Goal: Task Accomplishment & Management: Use online tool/utility

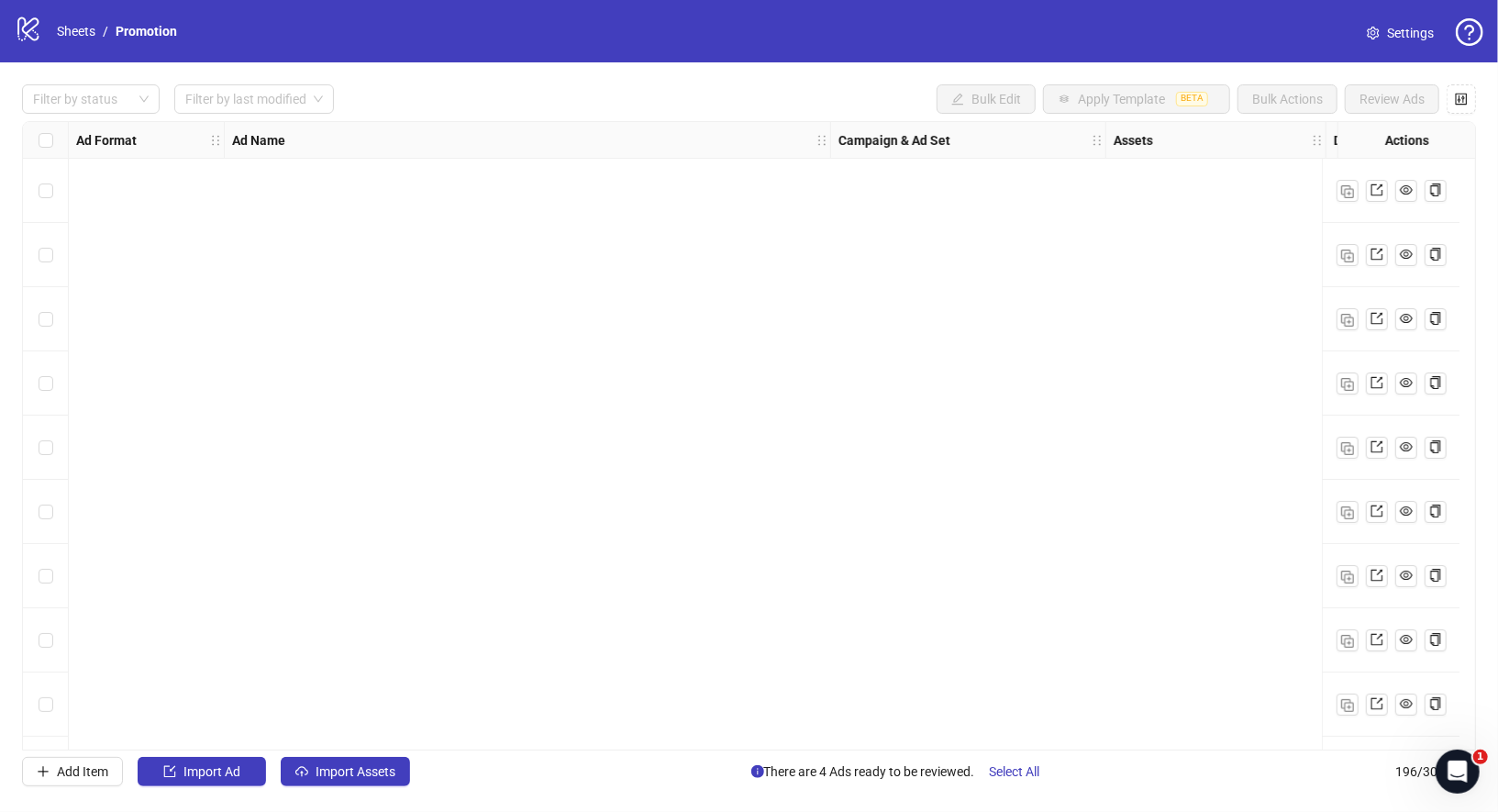
scroll to position [12001, 0]
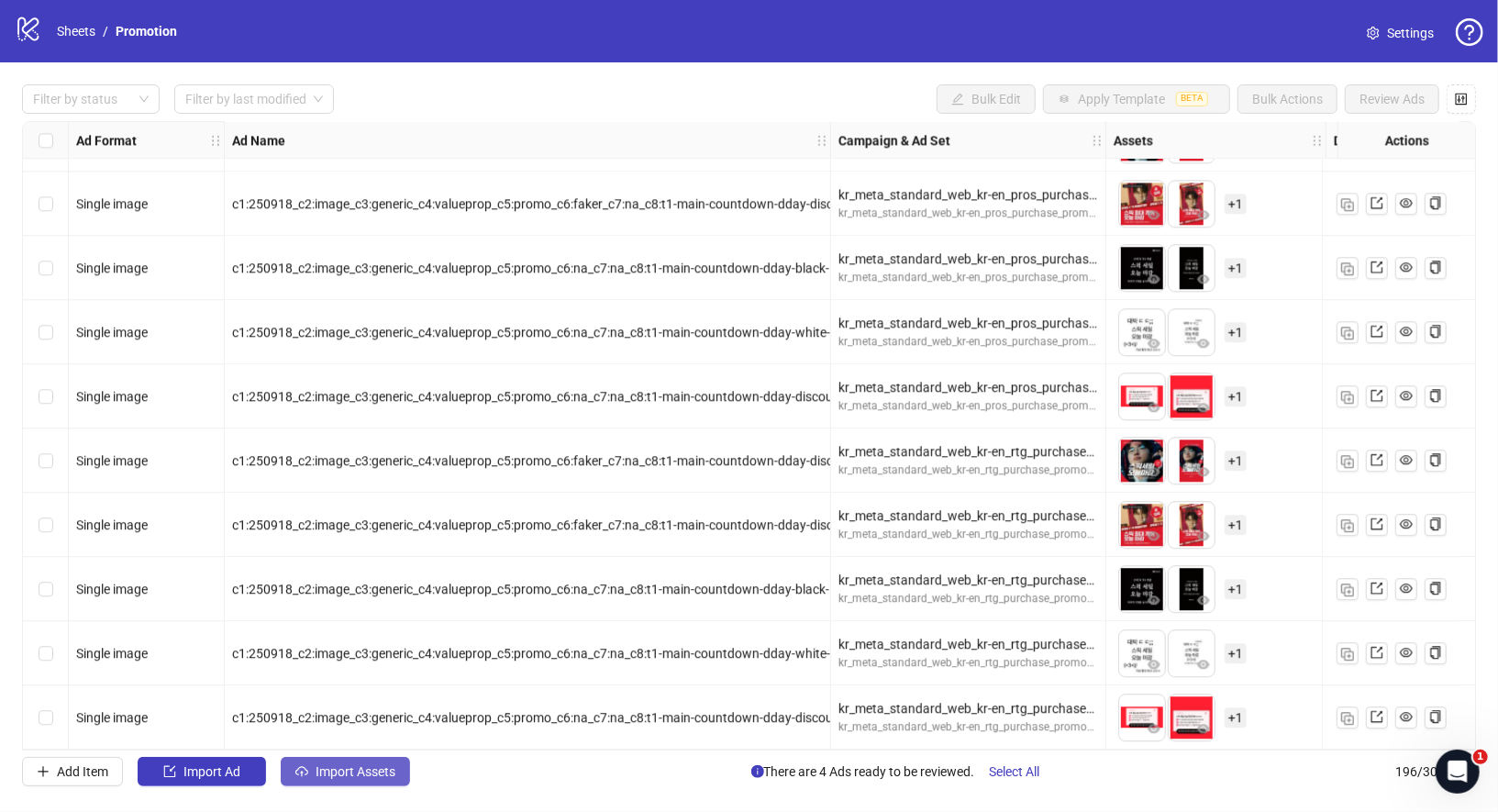
click at [380, 777] on span "Import Assets" at bounding box center [355, 771] width 80 height 15
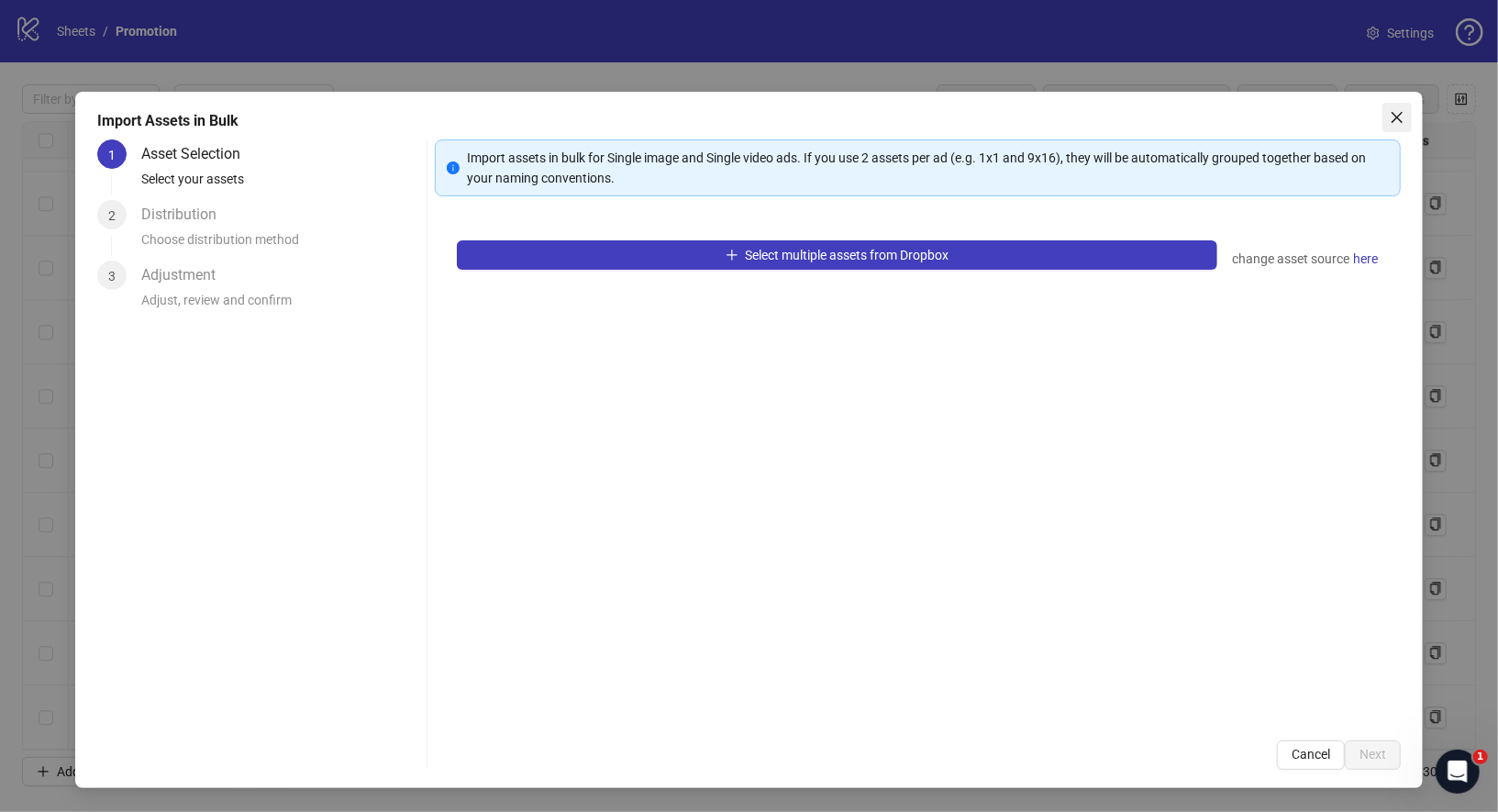
click at [1392, 118] on icon "close" at bounding box center [1397, 118] width 15 height 15
click at [1397, 121] on div "Import Assets in Bulk 1 Asset Selection Select your assets 2 Distribution Choos…" at bounding box center [749, 406] width 1498 height 812
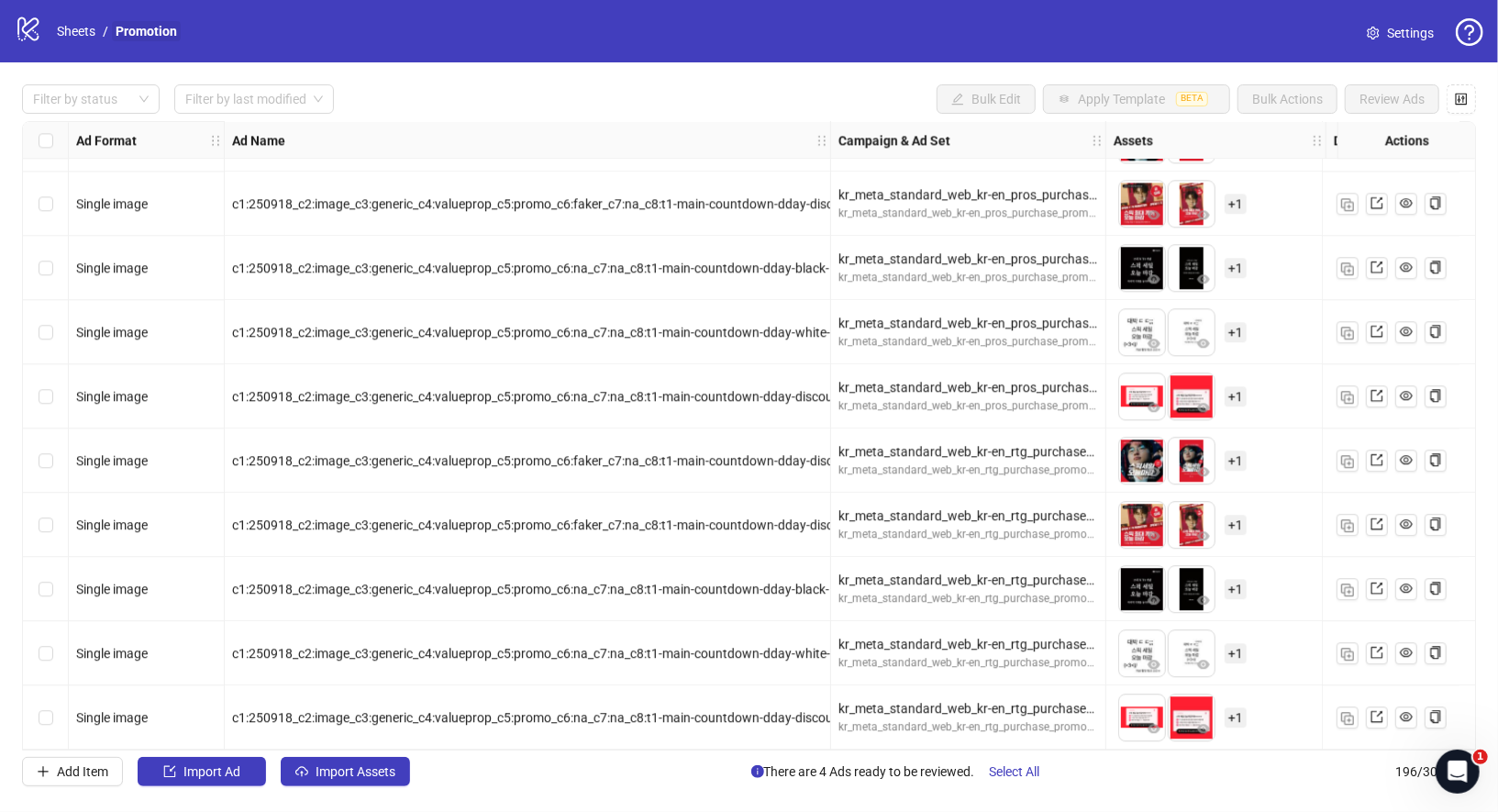
click at [138, 30] on link "Promotion" at bounding box center [146, 30] width 69 height 20
click at [61, 27] on link "Sheets" at bounding box center [75, 30] width 46 height 20
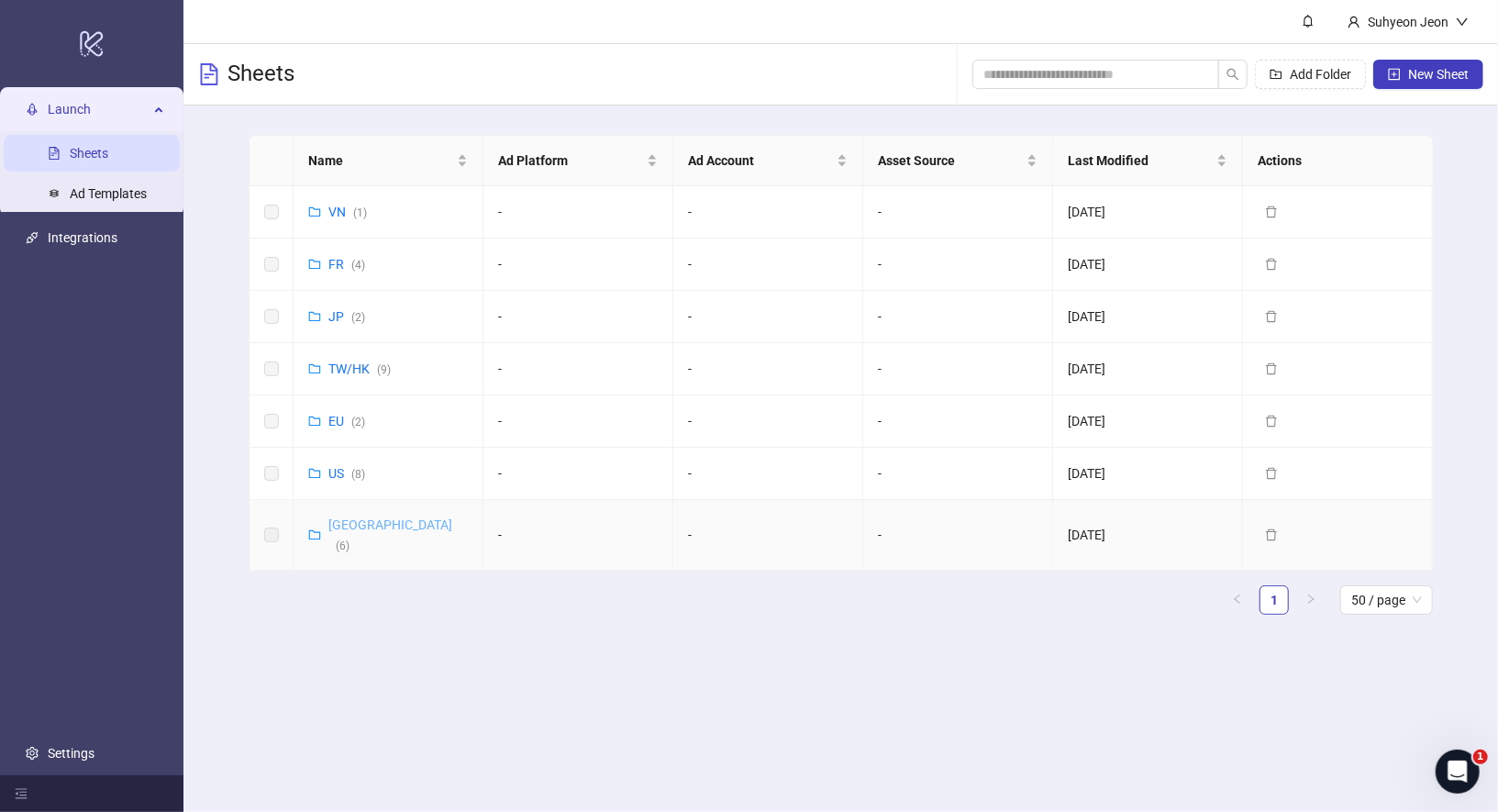
click at [344, 524] on link "Korea ( 6 )" at bounding box center [390, 534] width 123 height 35
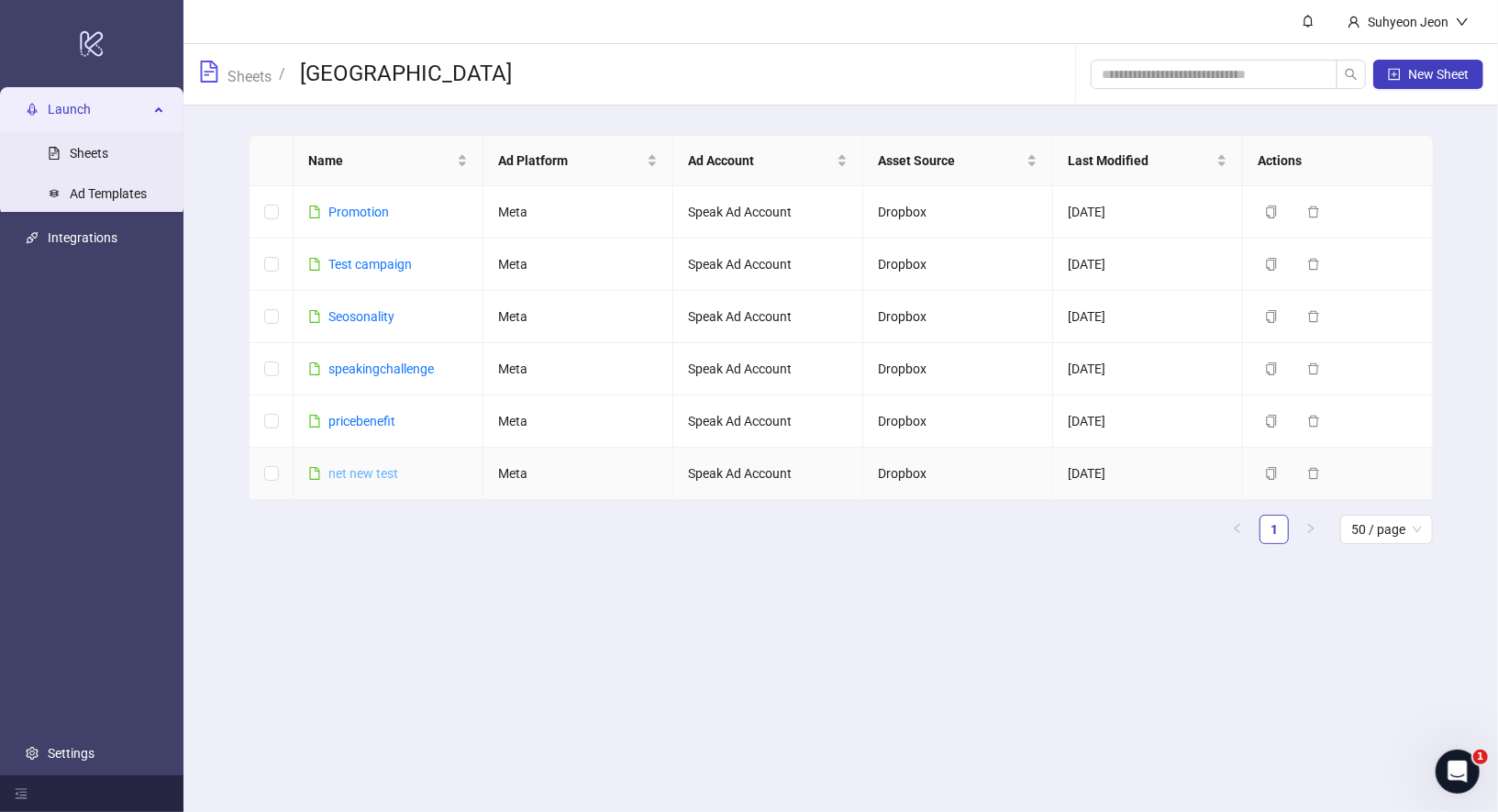
click at [366, 475] on link "net new test" at bounding box center [364, 474] width 70 height 15
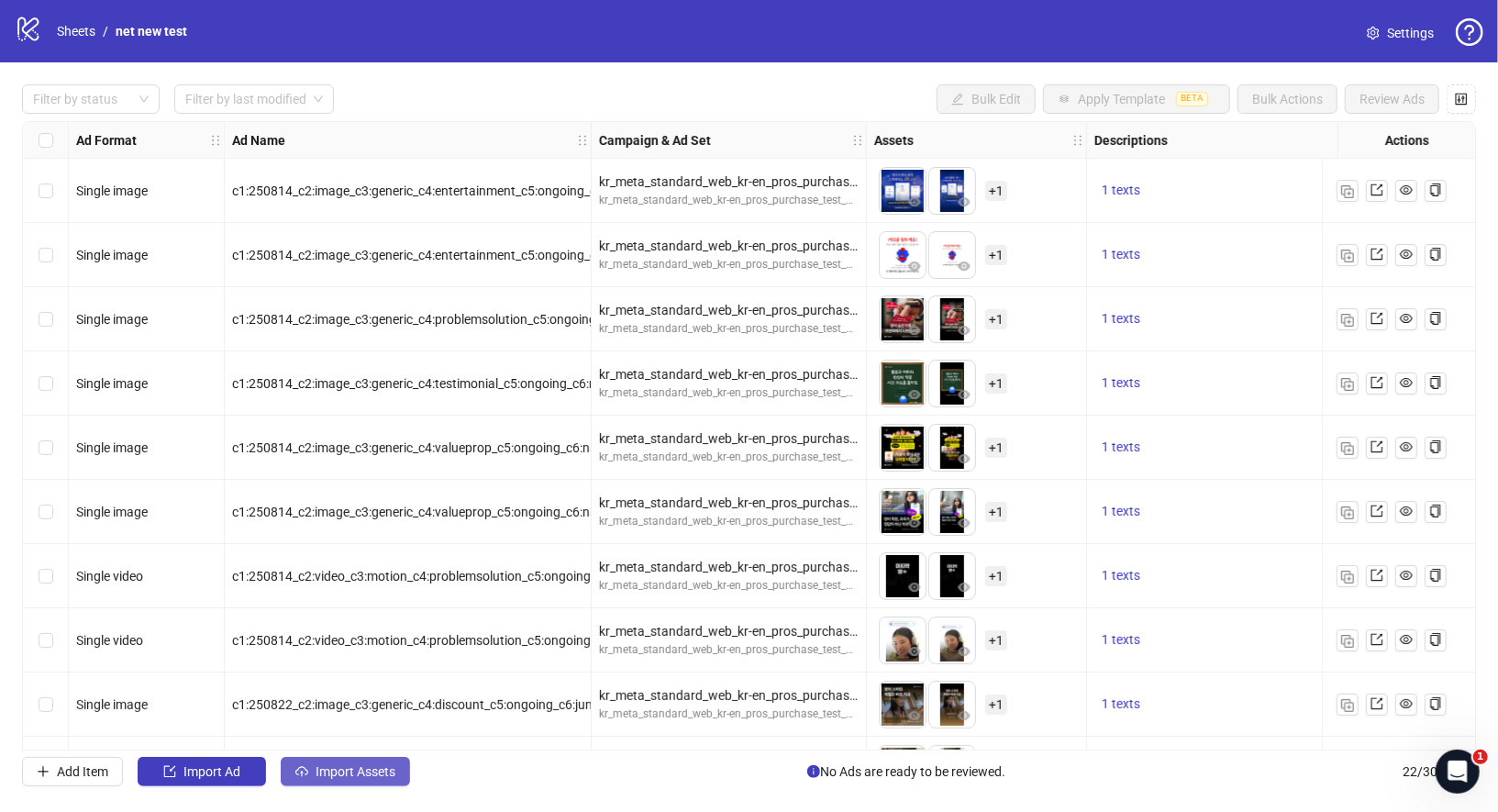
click at [373, 783] on button "Import Assets" at bounding box center [345, 771] width 129 height 29
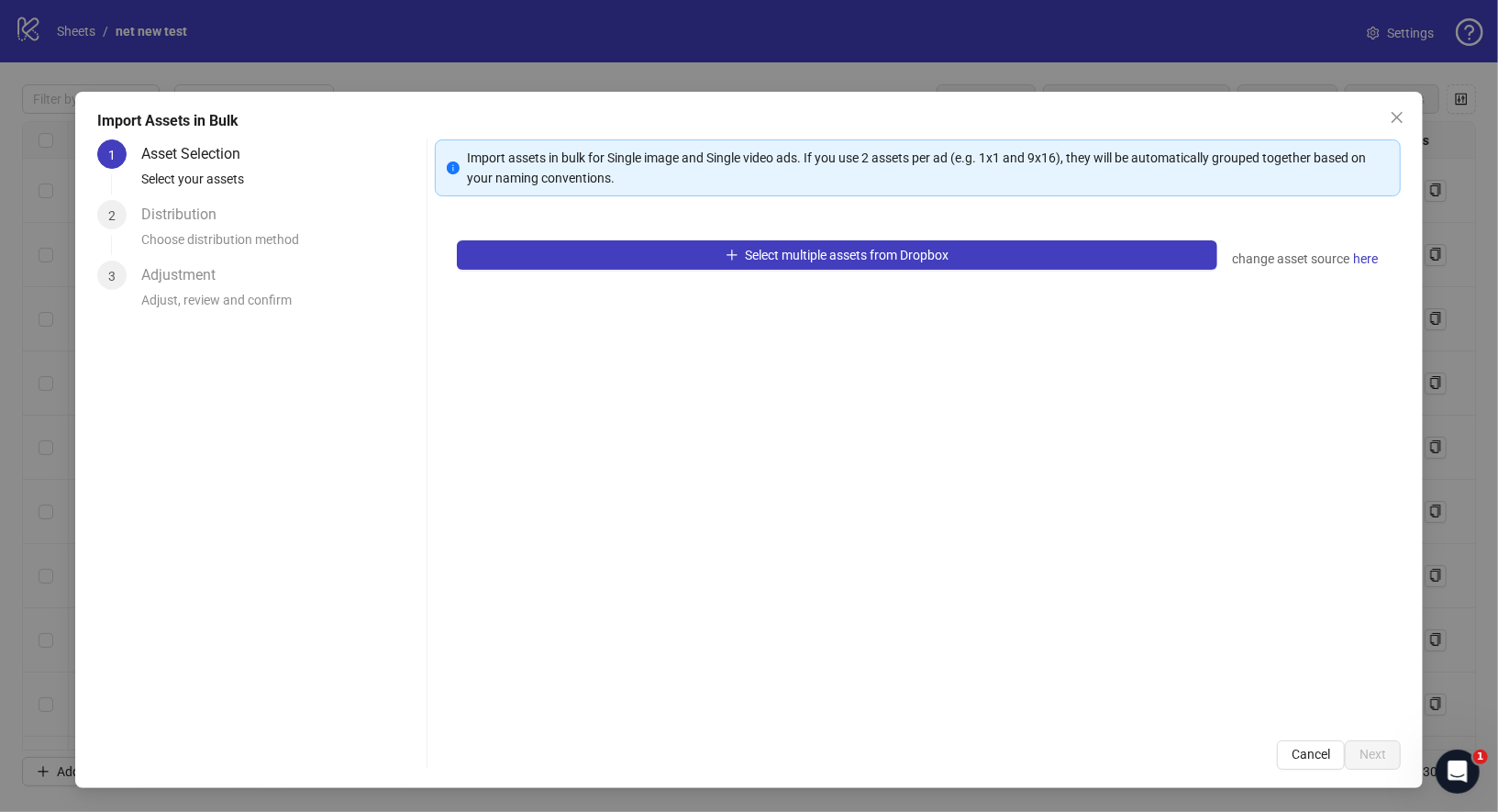
click at [767, 237] on div "Select multiple assets from Dropbox change asset source here" at bounding box center [919, 468] width 967 height 500
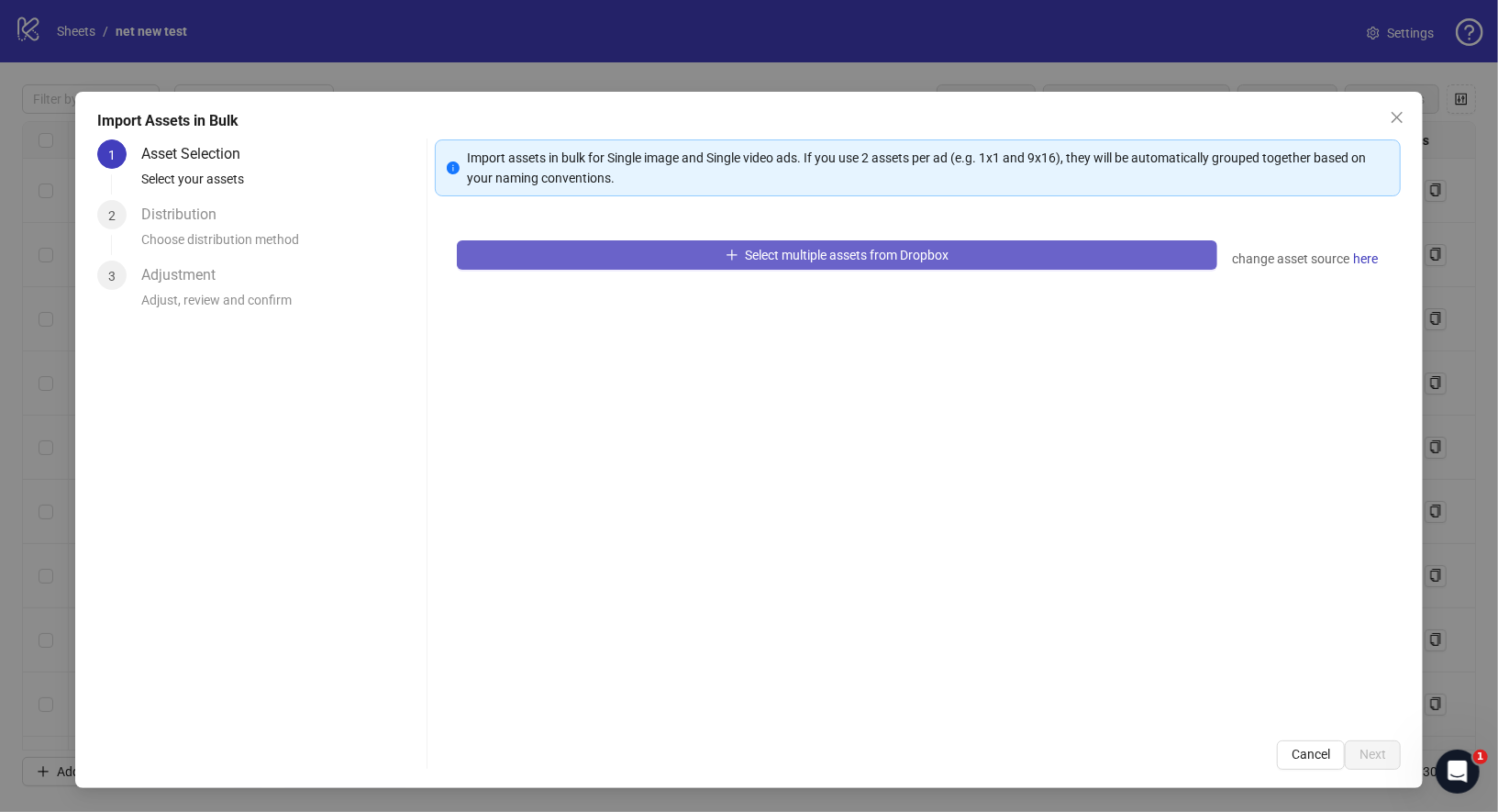
click at [771, 249] on span "Select multiple assets from Dropbox" at bounding box center [848, 255] width 204 height 15
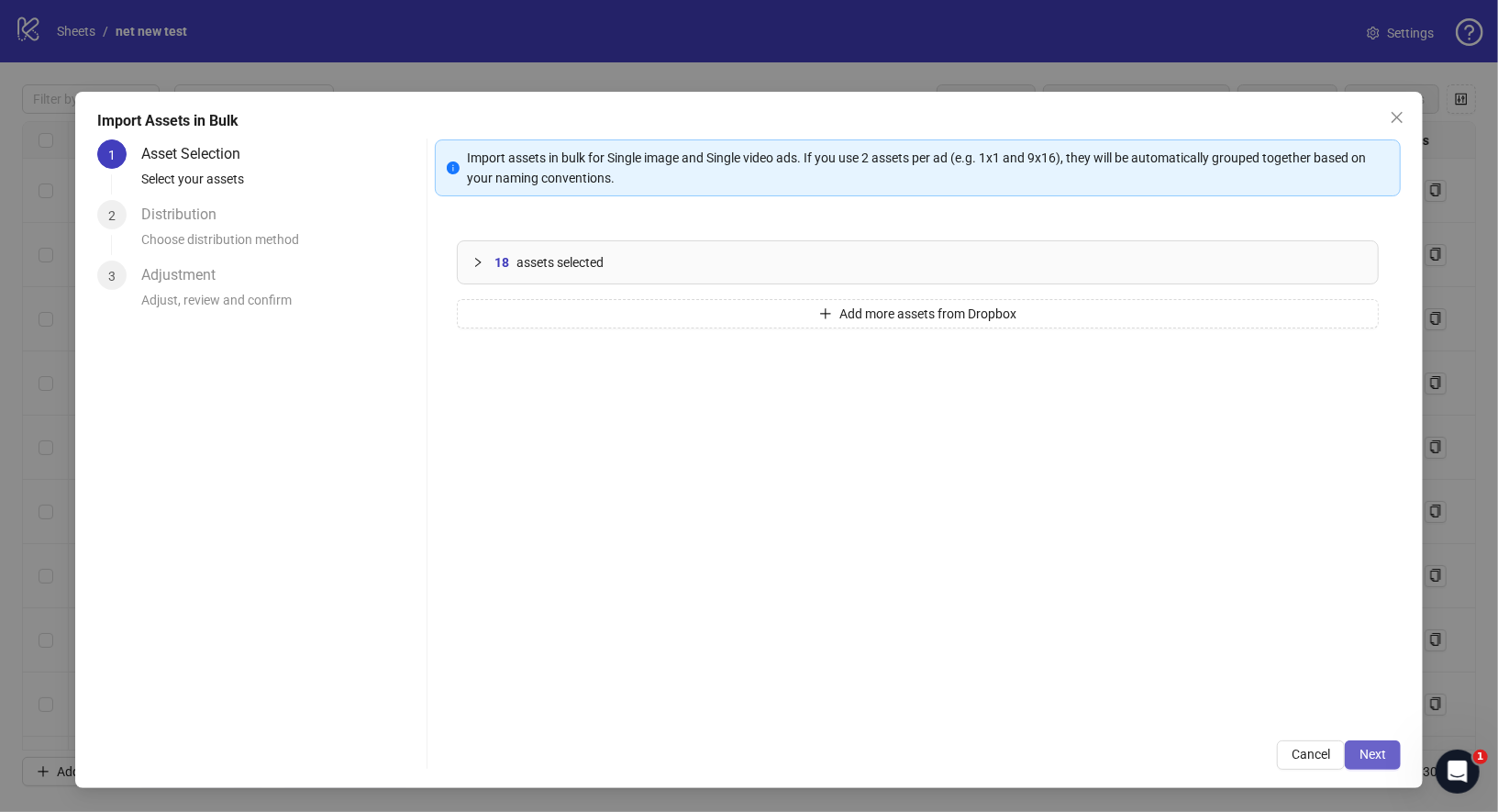
click at [1375, 749] on span "Next" at bounding box center [1373, 755] width 26 height 15
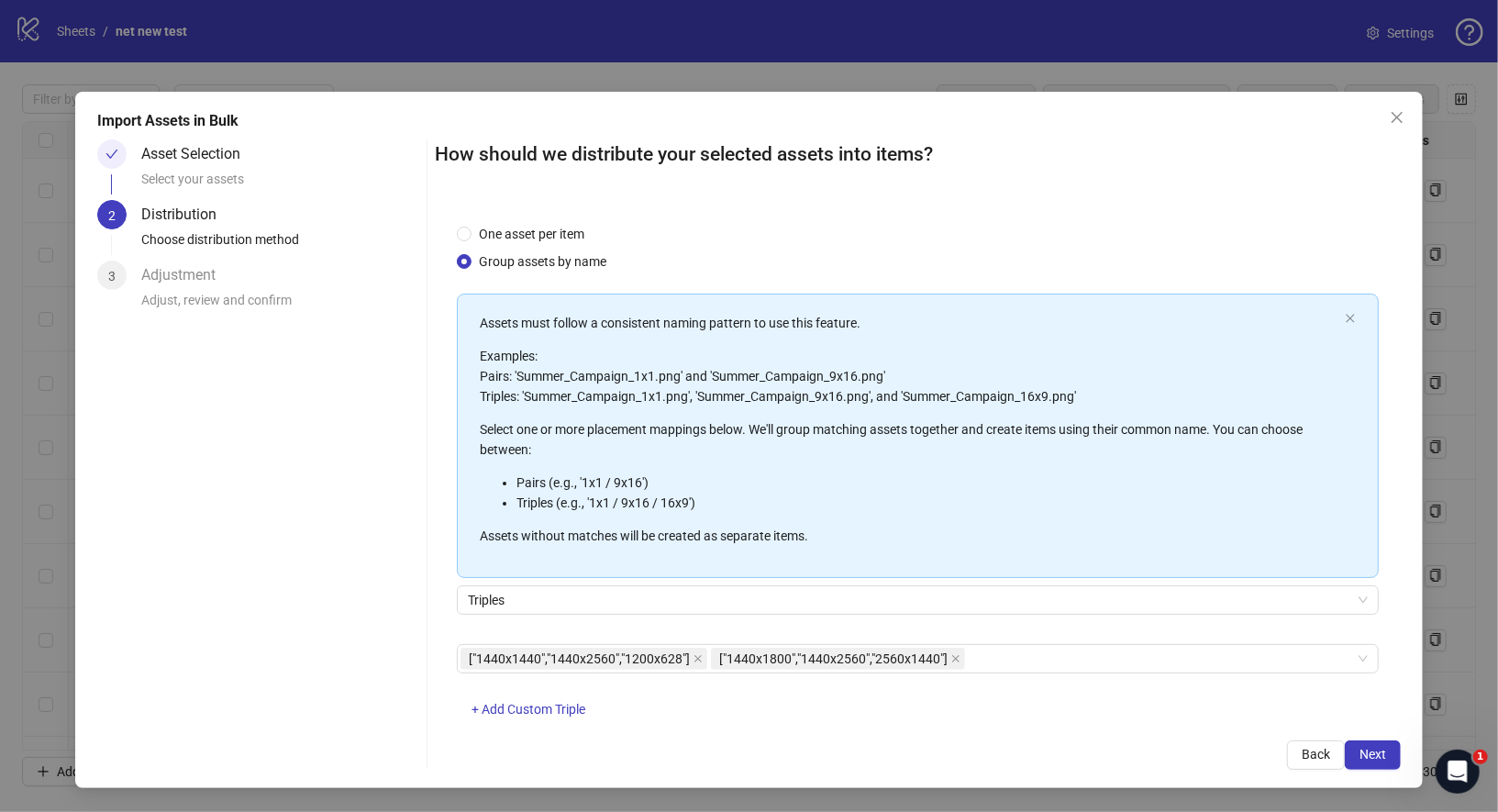
scroll to position [41, 0]
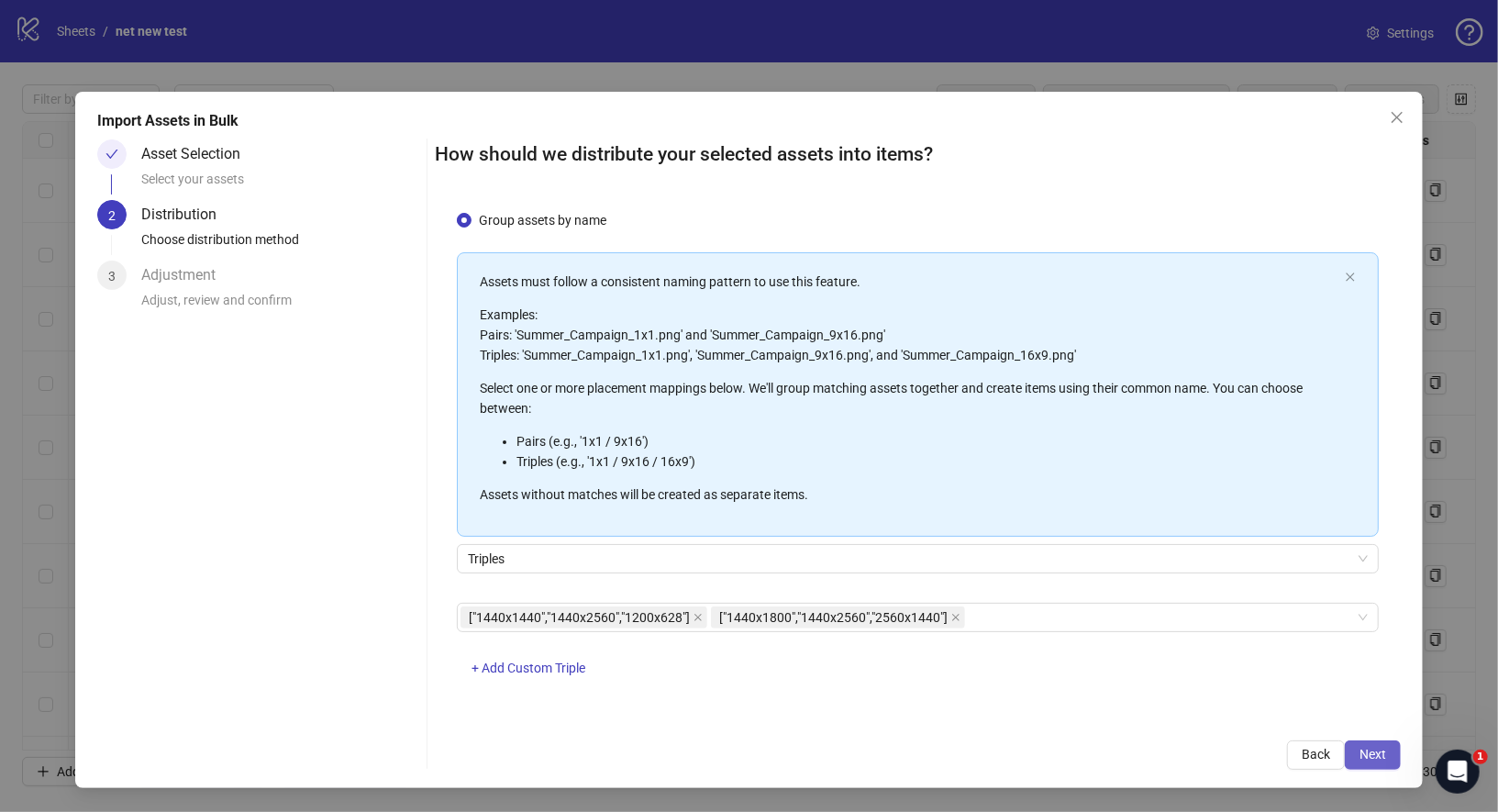
click at [1372, 755] on span "Next" at bounding box center [1373, 755] width 26 height 15
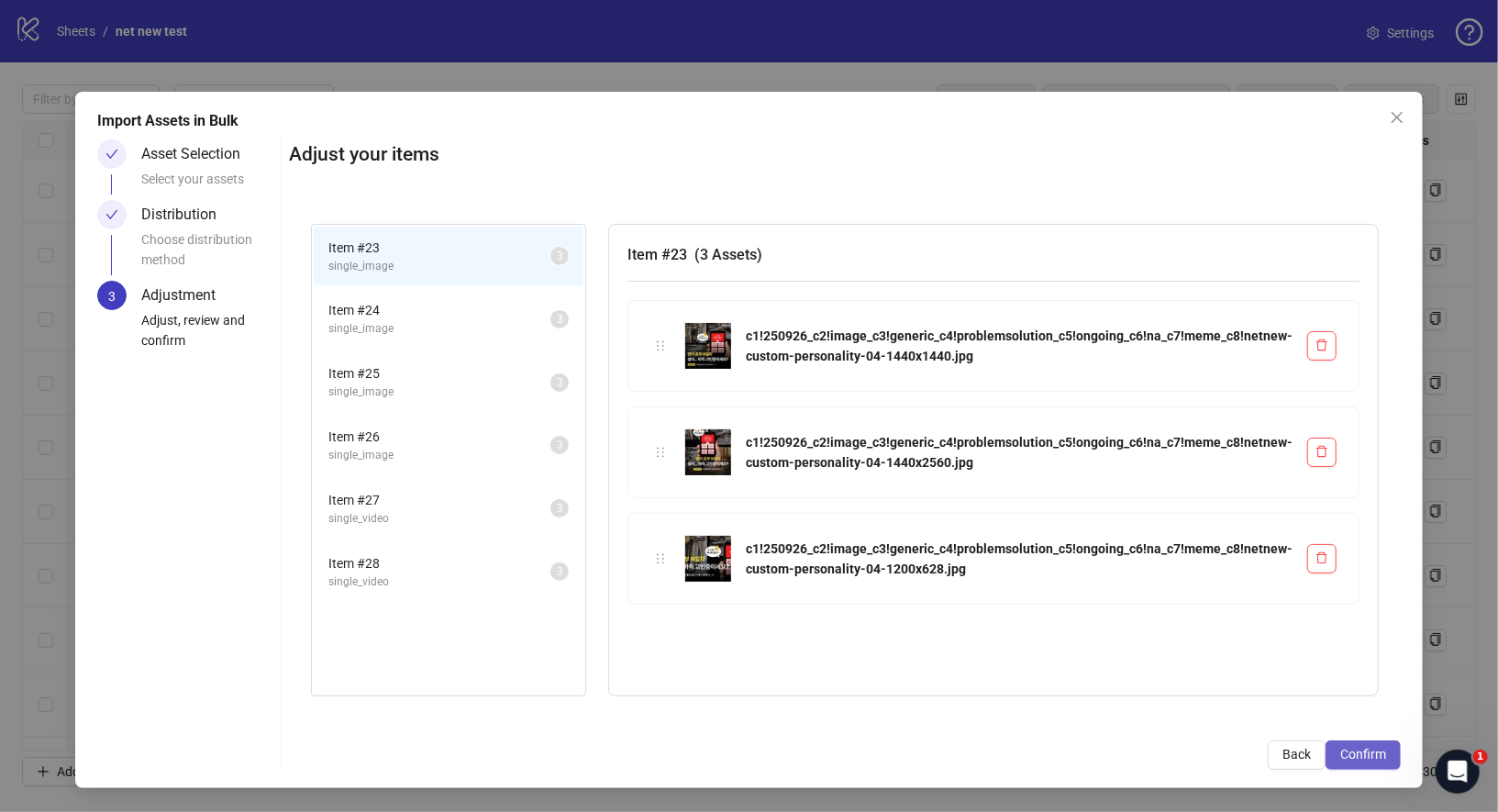
click at [1367, 754] on span "Confirm" at bounding box center [1363, 755] width 46 height 15
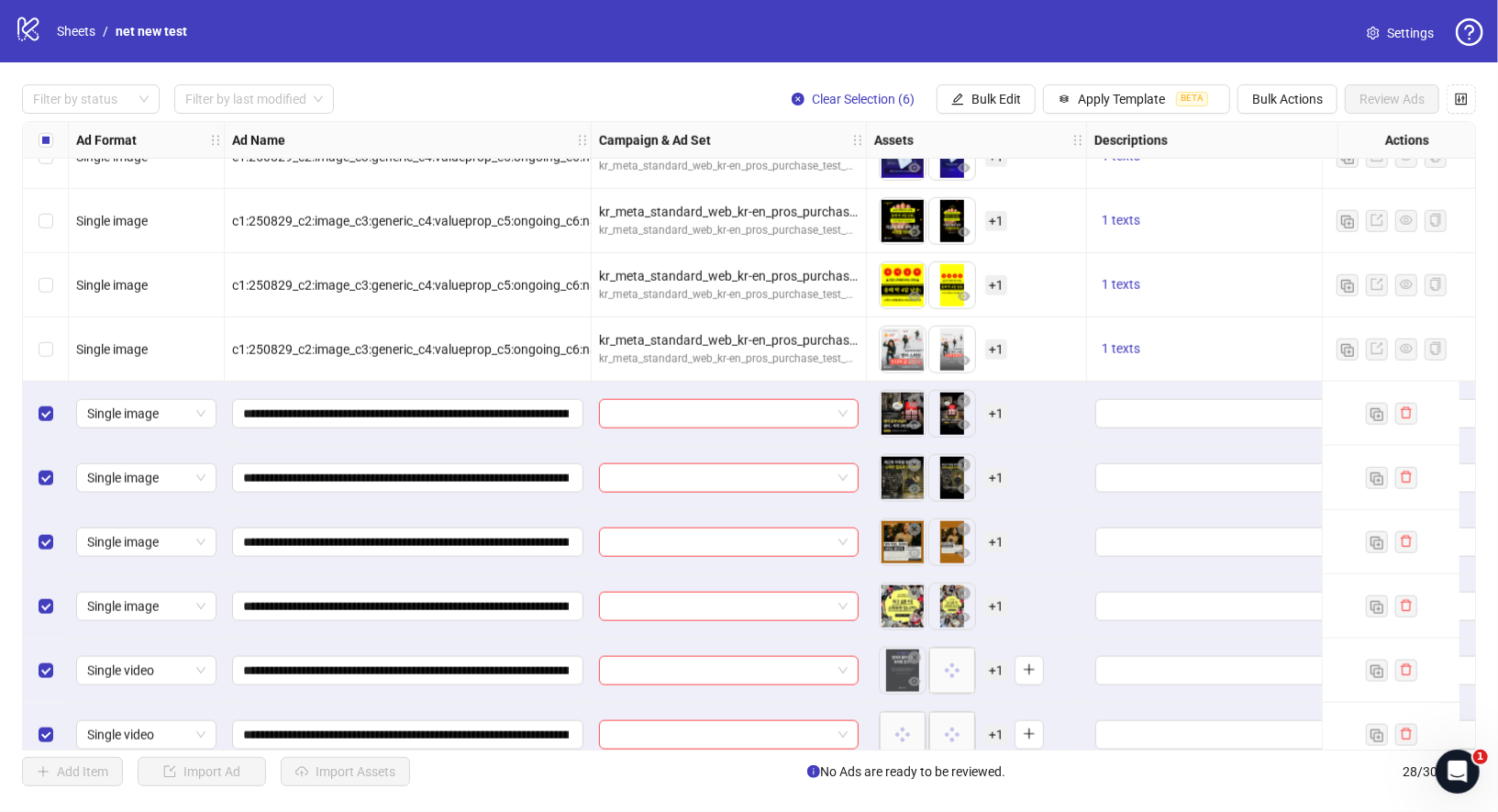
scroll to position [1212, 0]
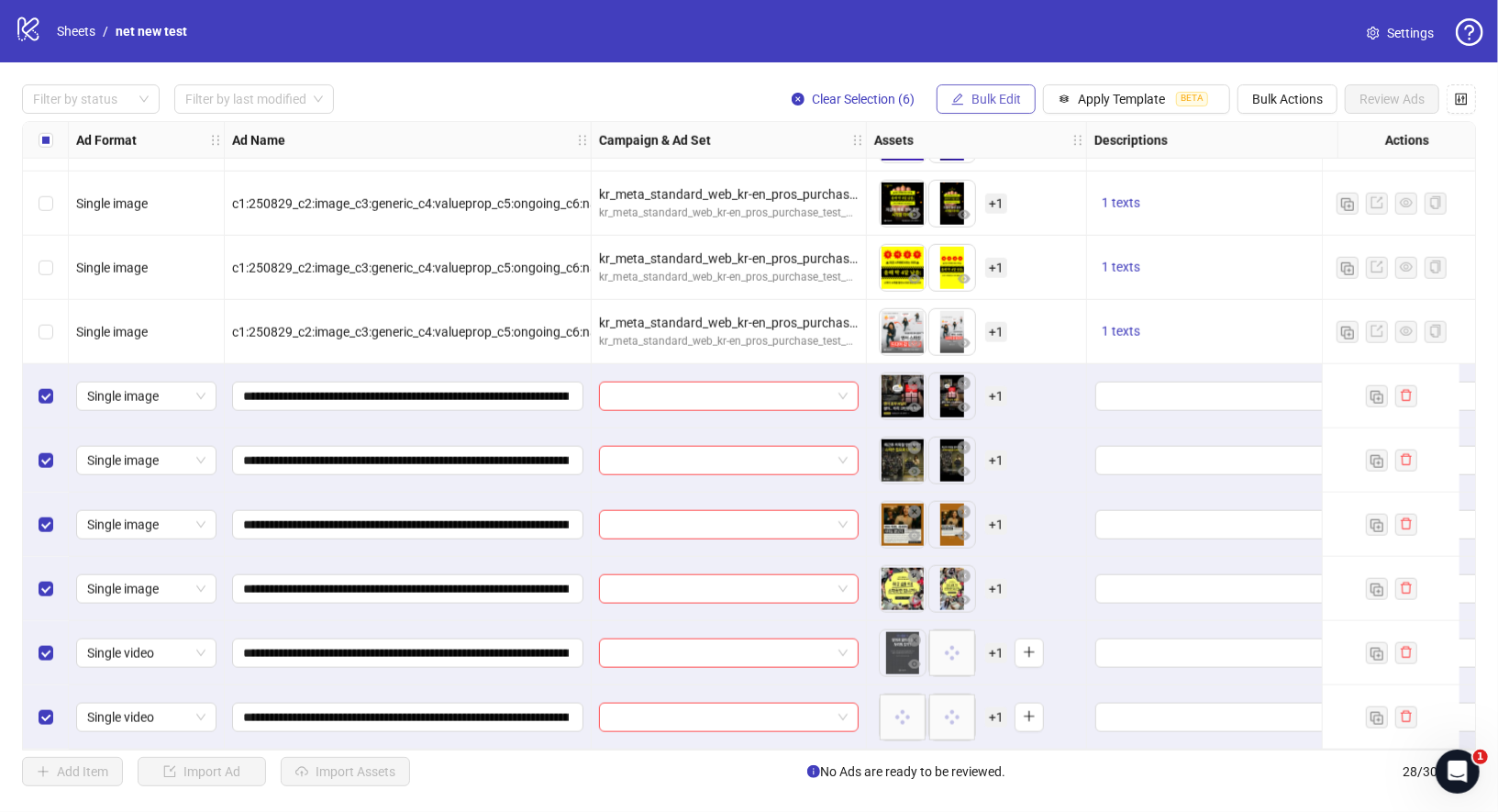
click at [960, 100] on icon "edit" at bounding box center [958, 99] width 13 height 13
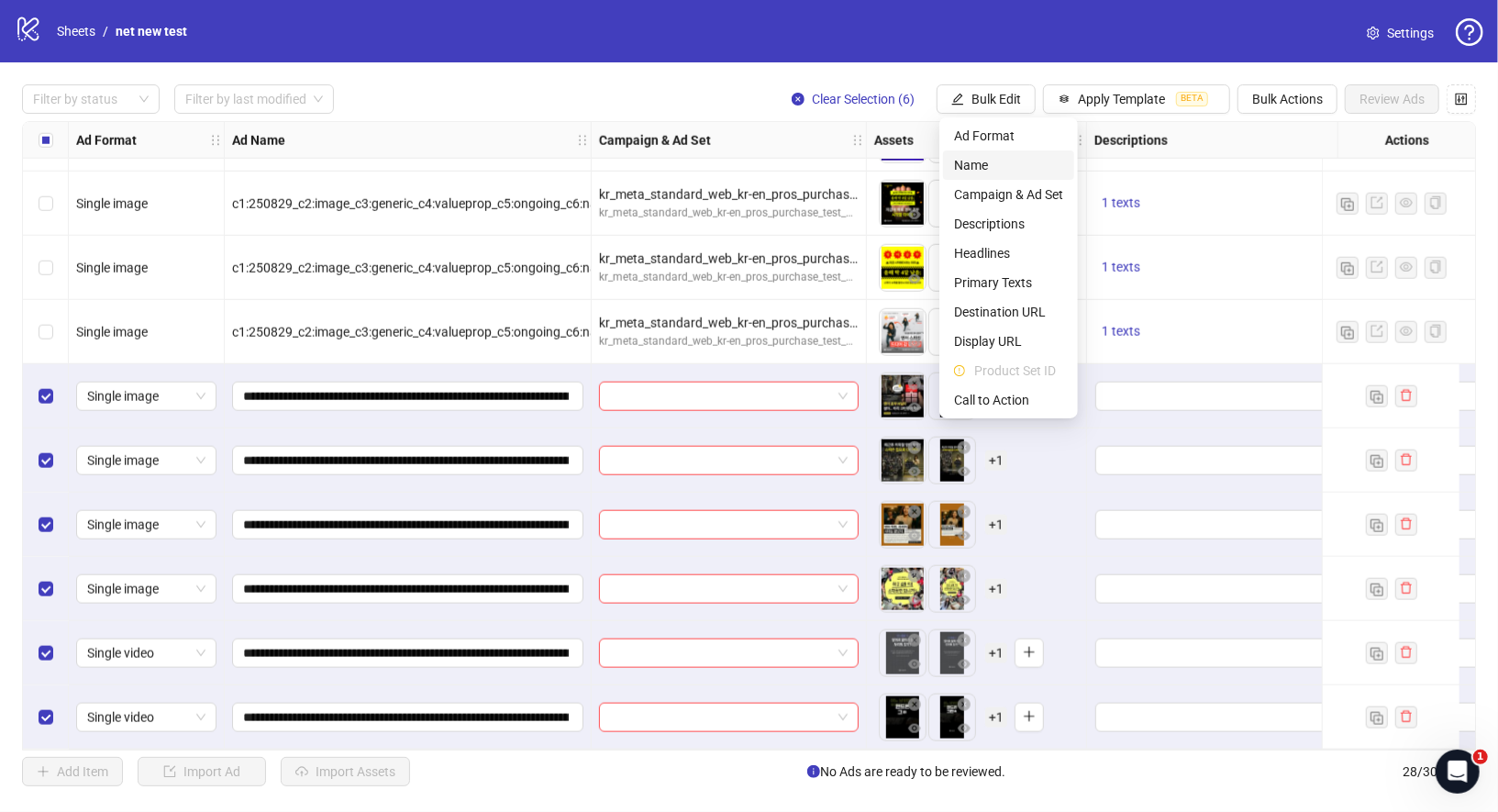
click at [1001, 174] on span "Name" at bounding box center [1009, 165] width 109 height 20
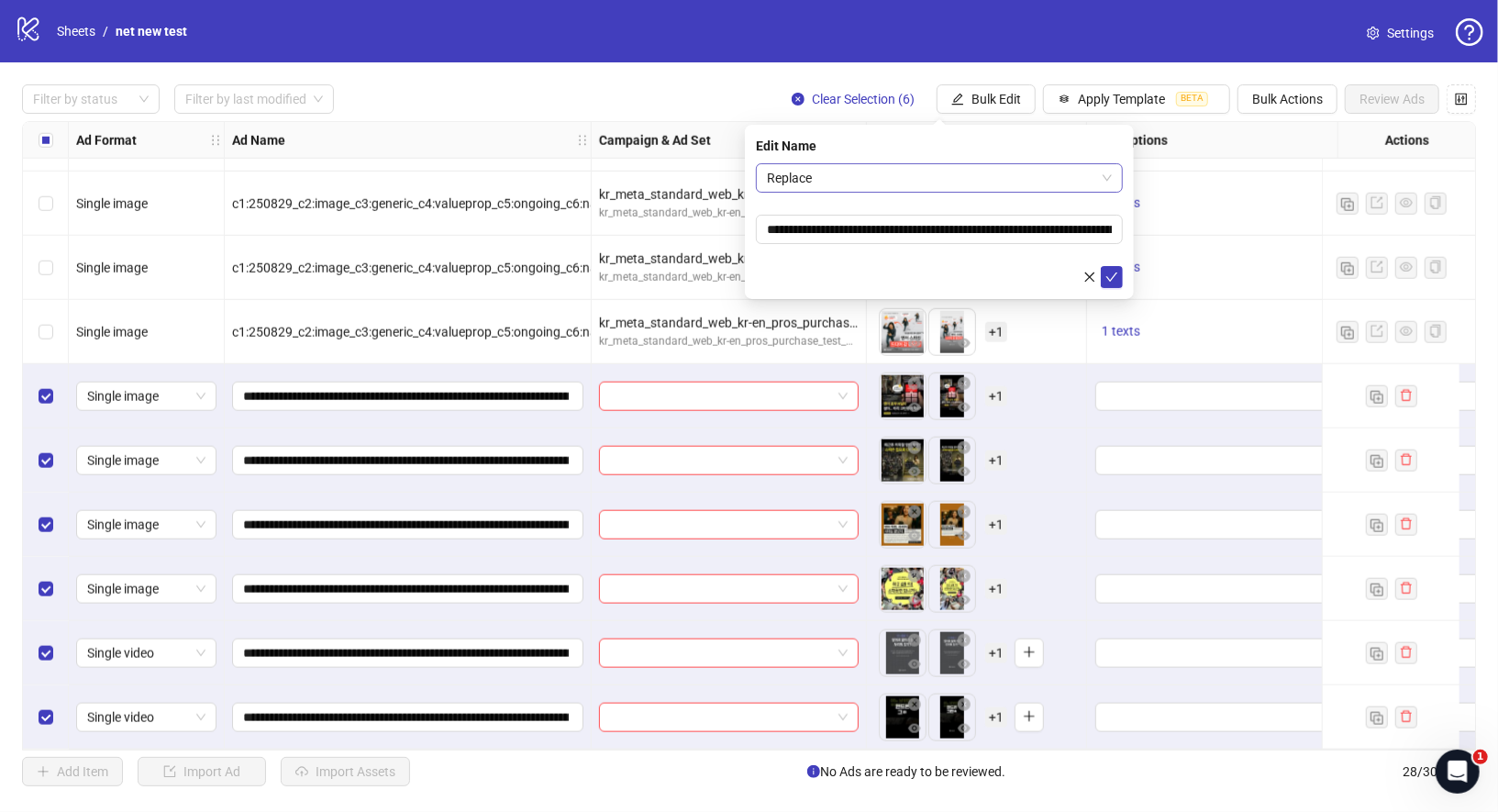
click at [844, 171] on span "Replace" at bounding box center [939, 177] width 345 height 27
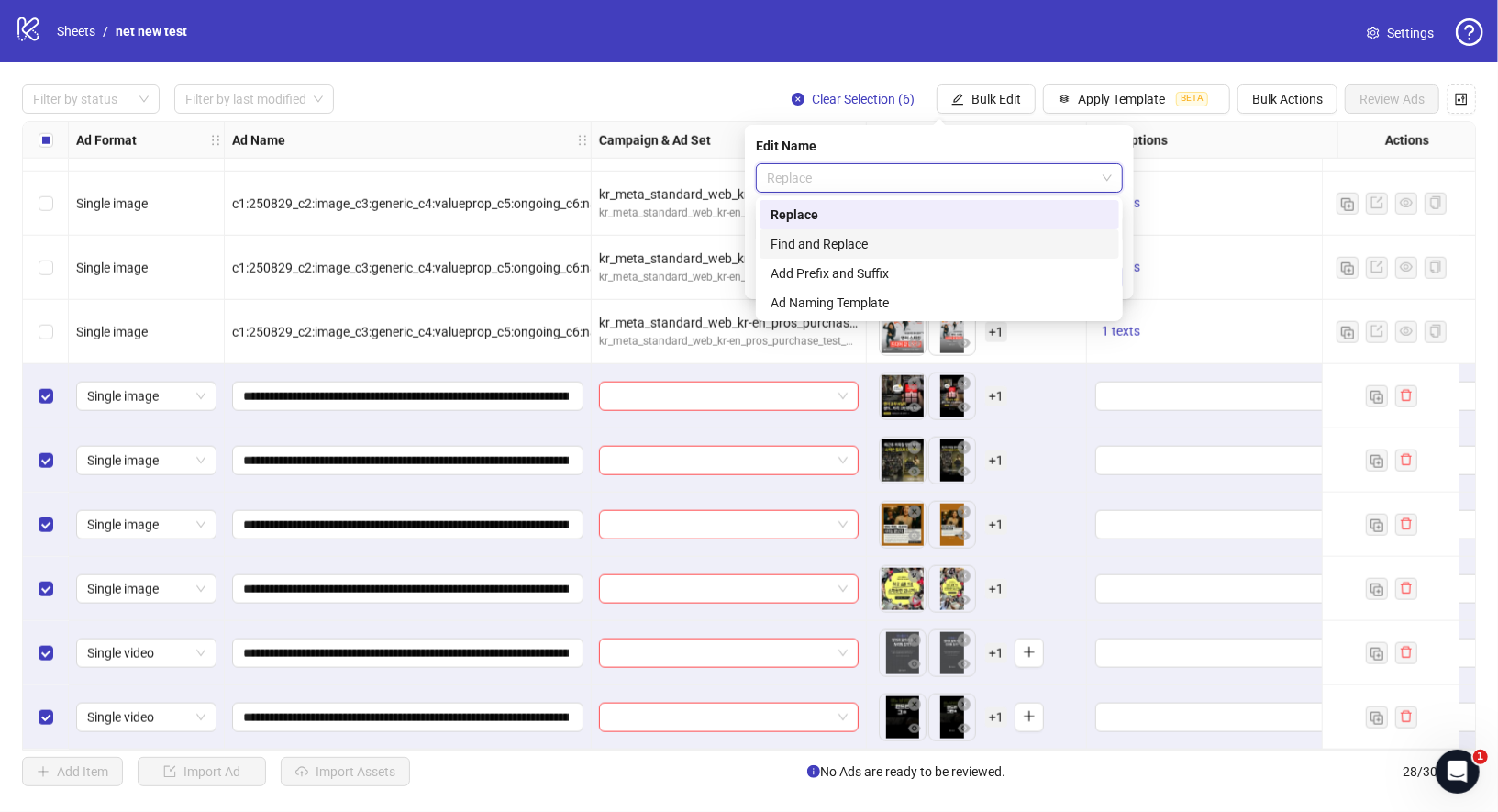
click at [842, 239] on div "Find and Replace" at bounding box center [939, 243] width 337 height 20
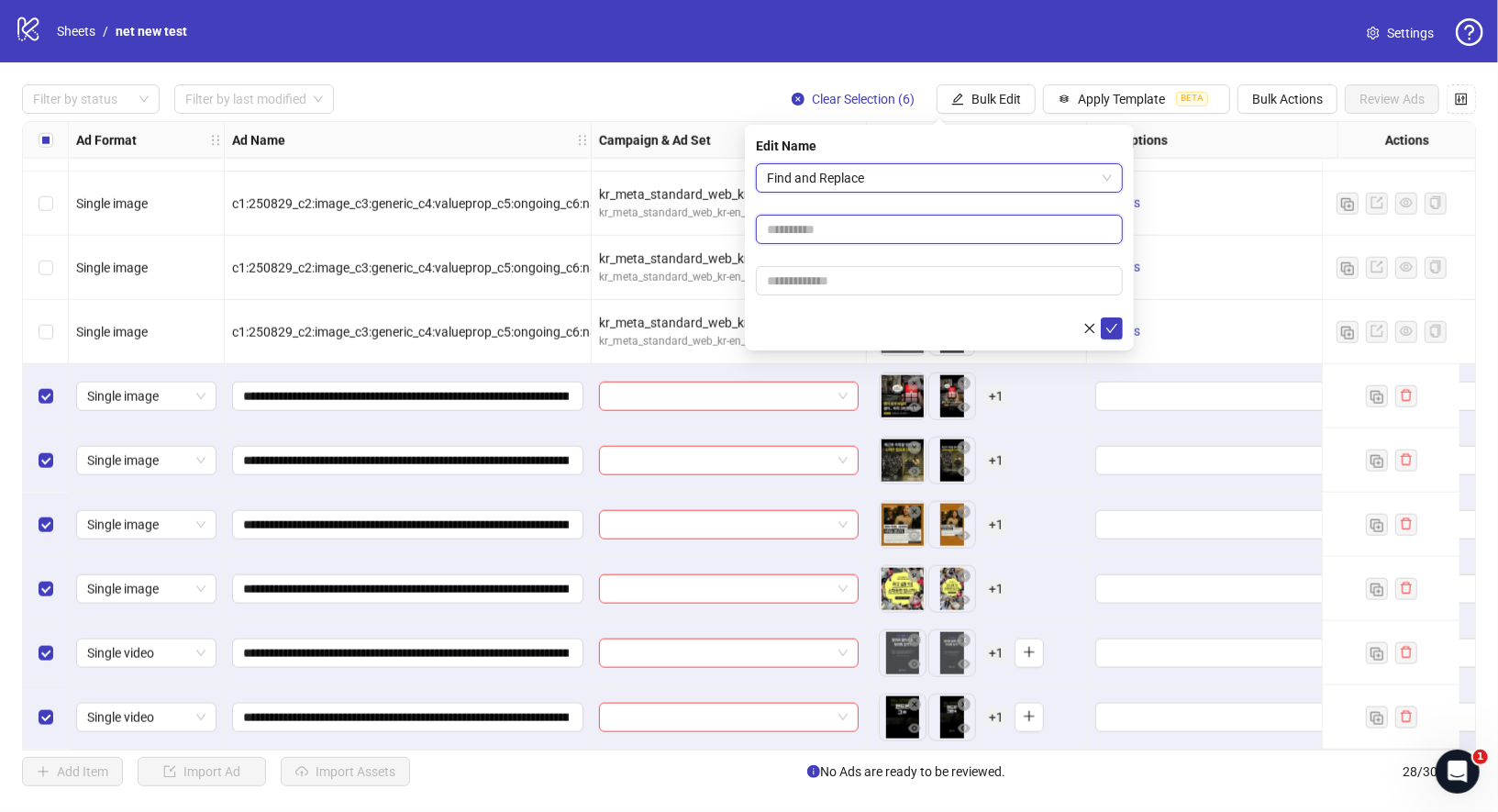
click at [871, 227] on input "text" at bounding box center [939, 229] width 367 height 29
type input "*"
click at [859, 270] on input "text" at bounding box center [939, 280] width 367 height 29
type input "*"
click at [1103, 334] on button "submit" at bounding box center [1112, 328] width 22 height 22
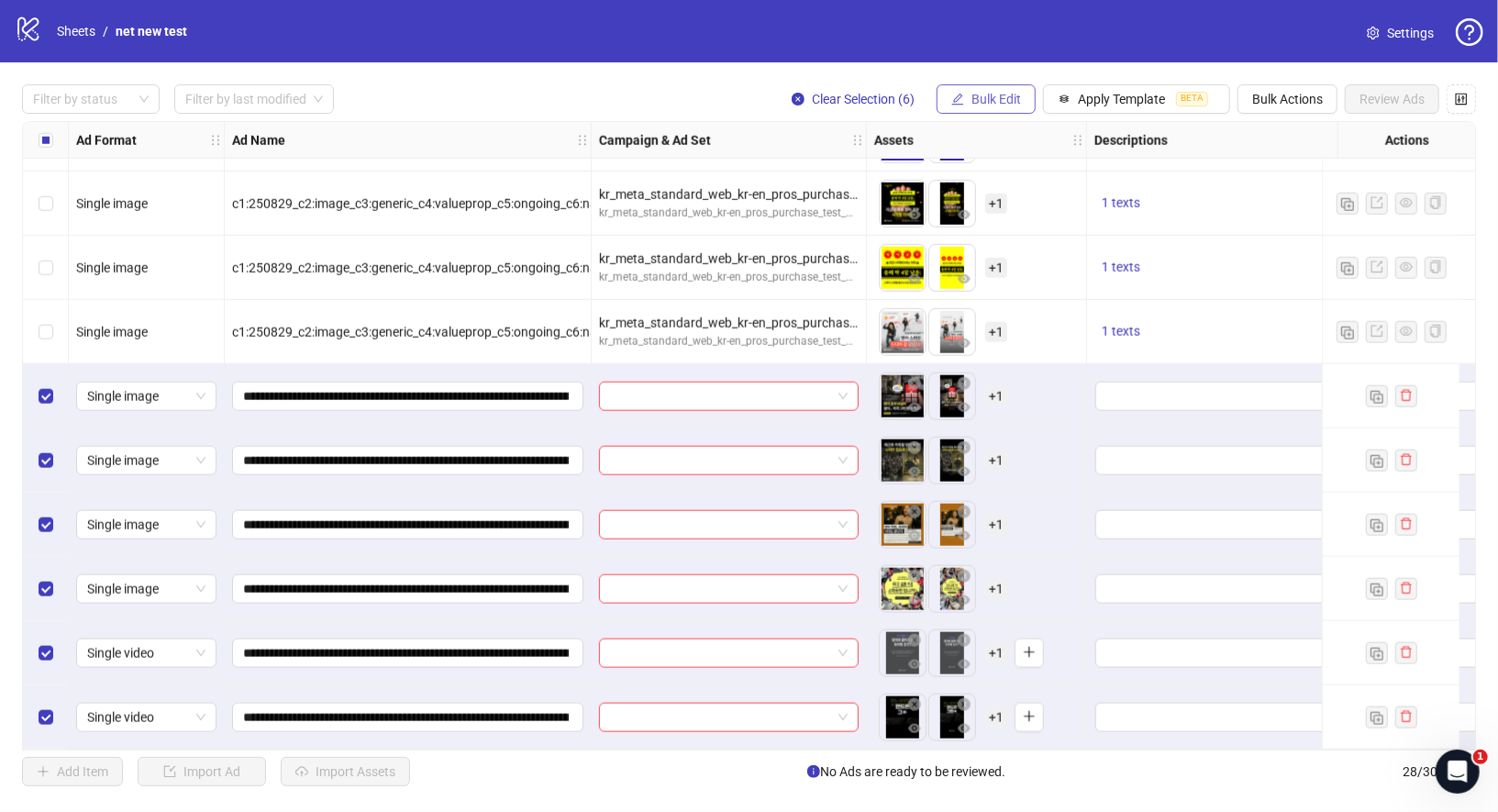
click at [1018, 95] on span "Bulk Edit" at bounding box center [996, 99] width 50 height 15
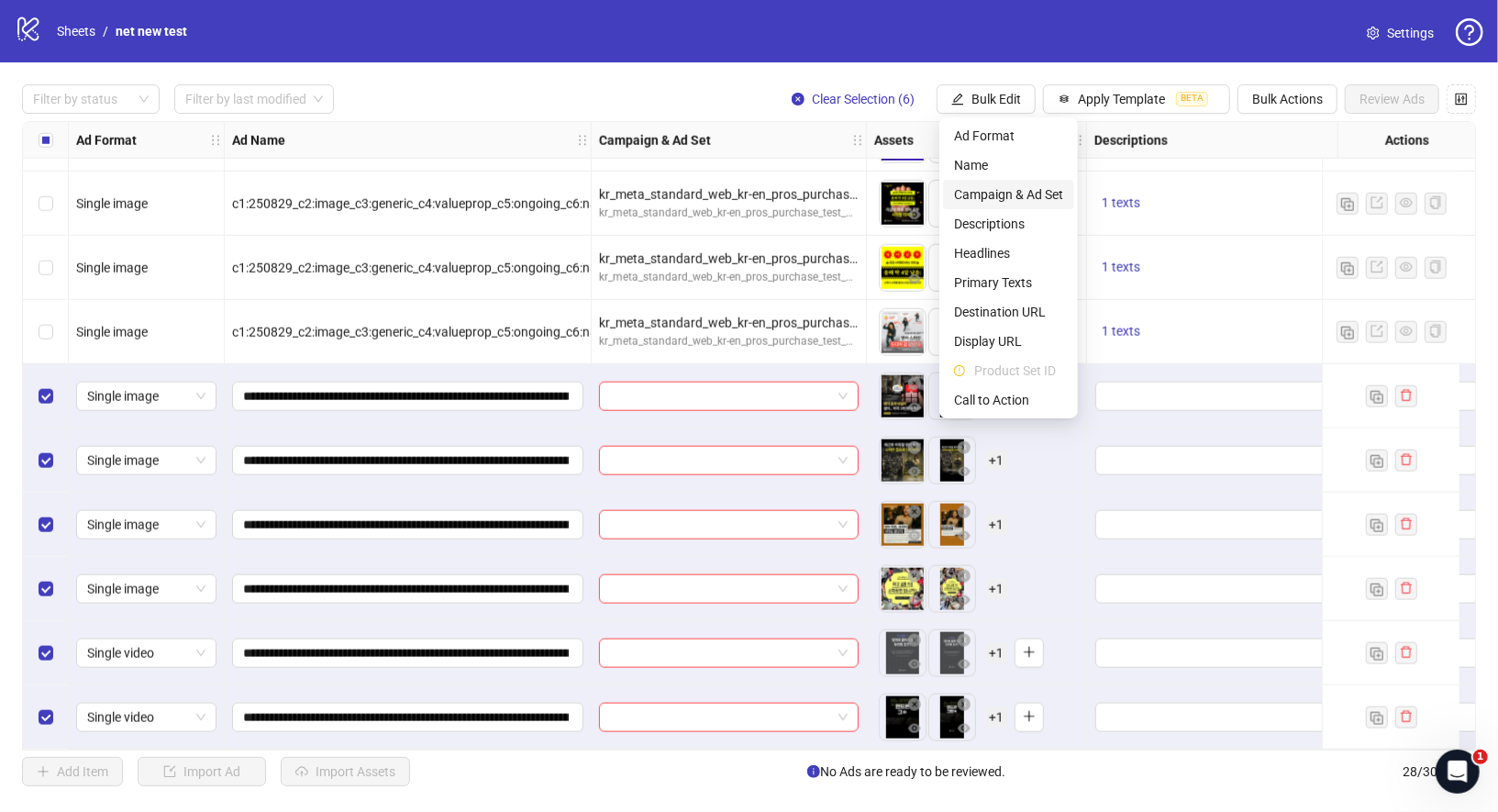
click at [1032, 199] on span "Campaign & Ad Set" at bounding box center [1009, 194] width 109 height 20
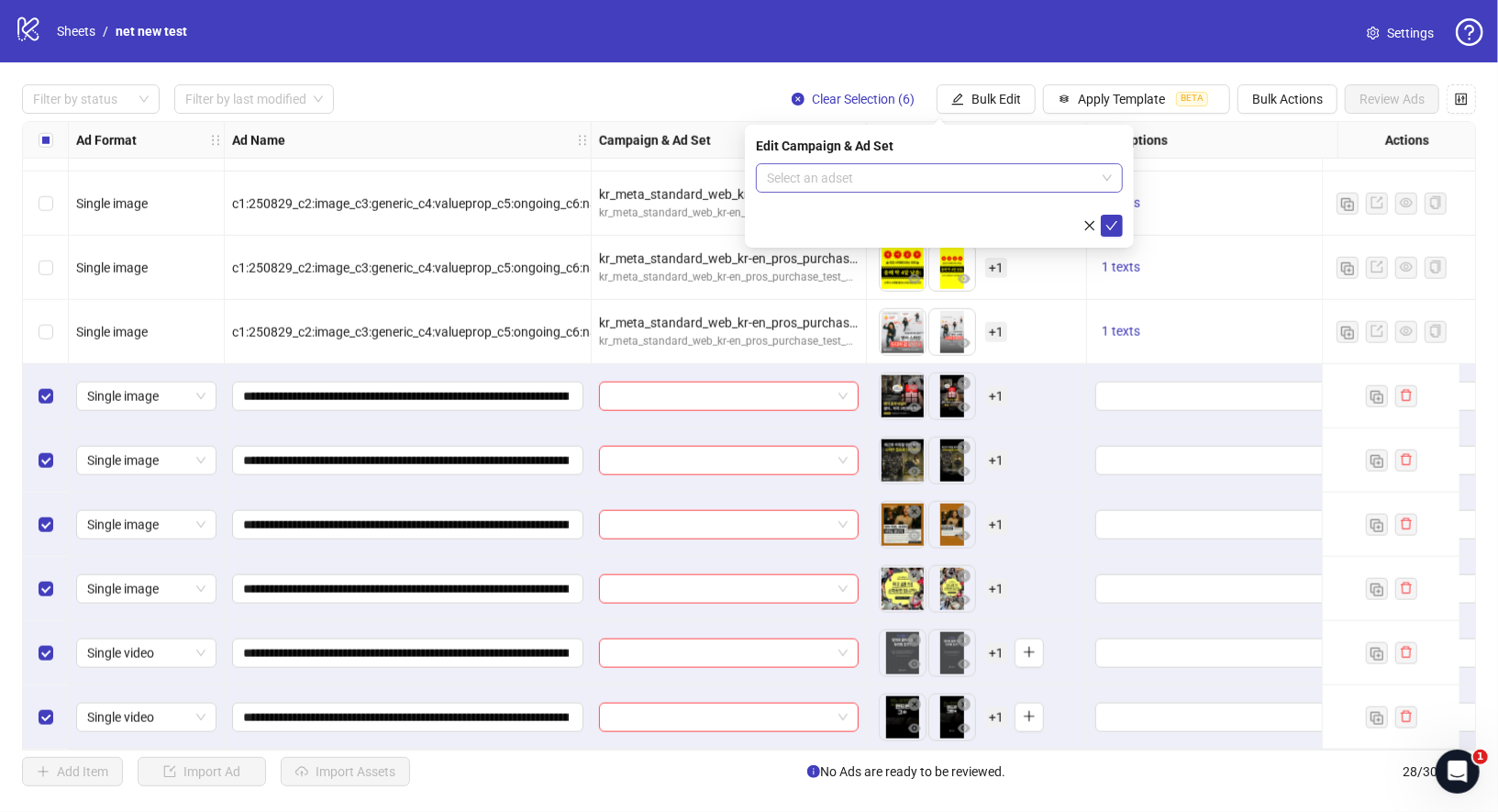
click at [1028, 181] on input "search" at bounding box center [931, 177] width 329 height 27
type input "*"
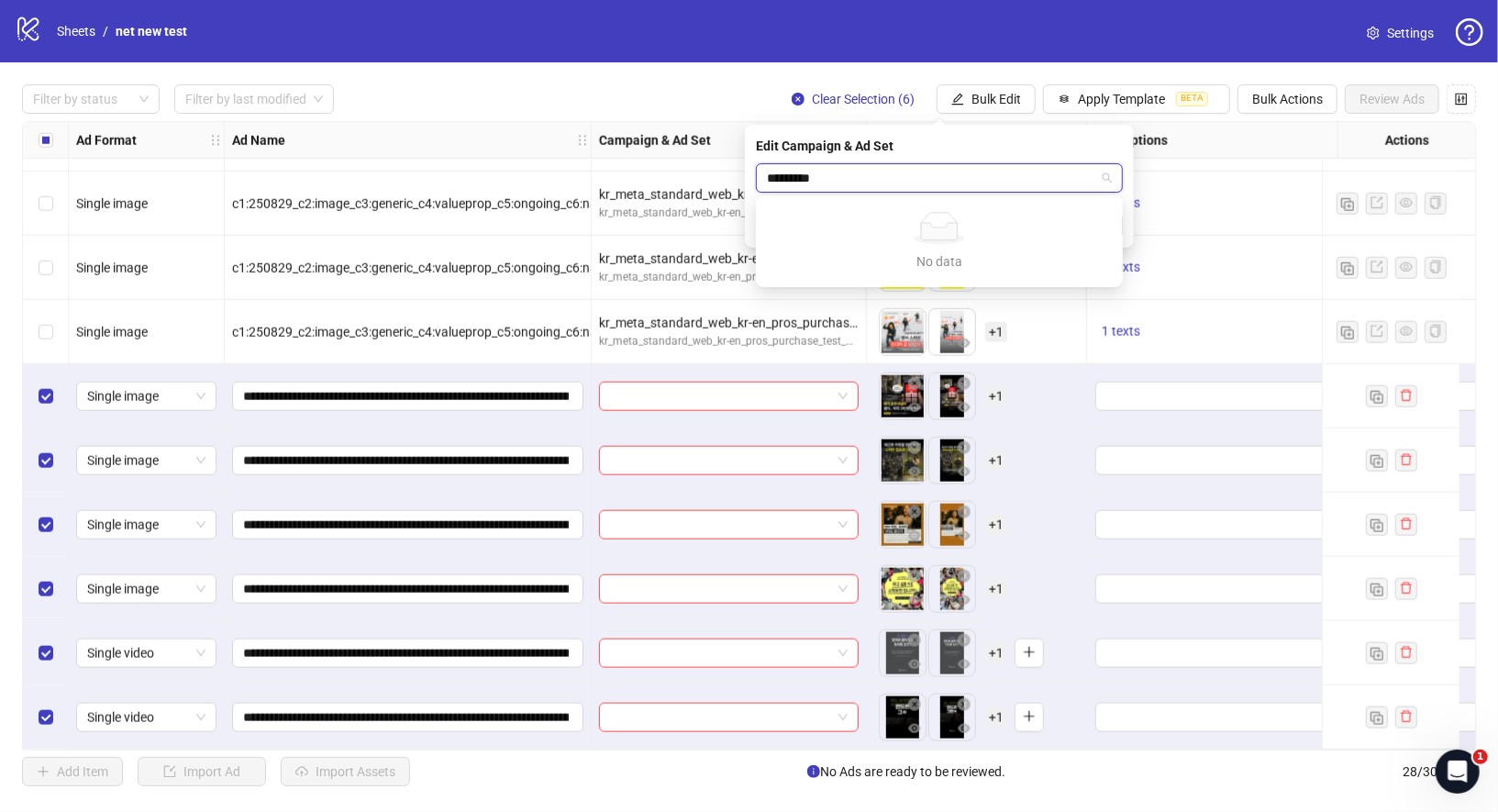
type input "********"
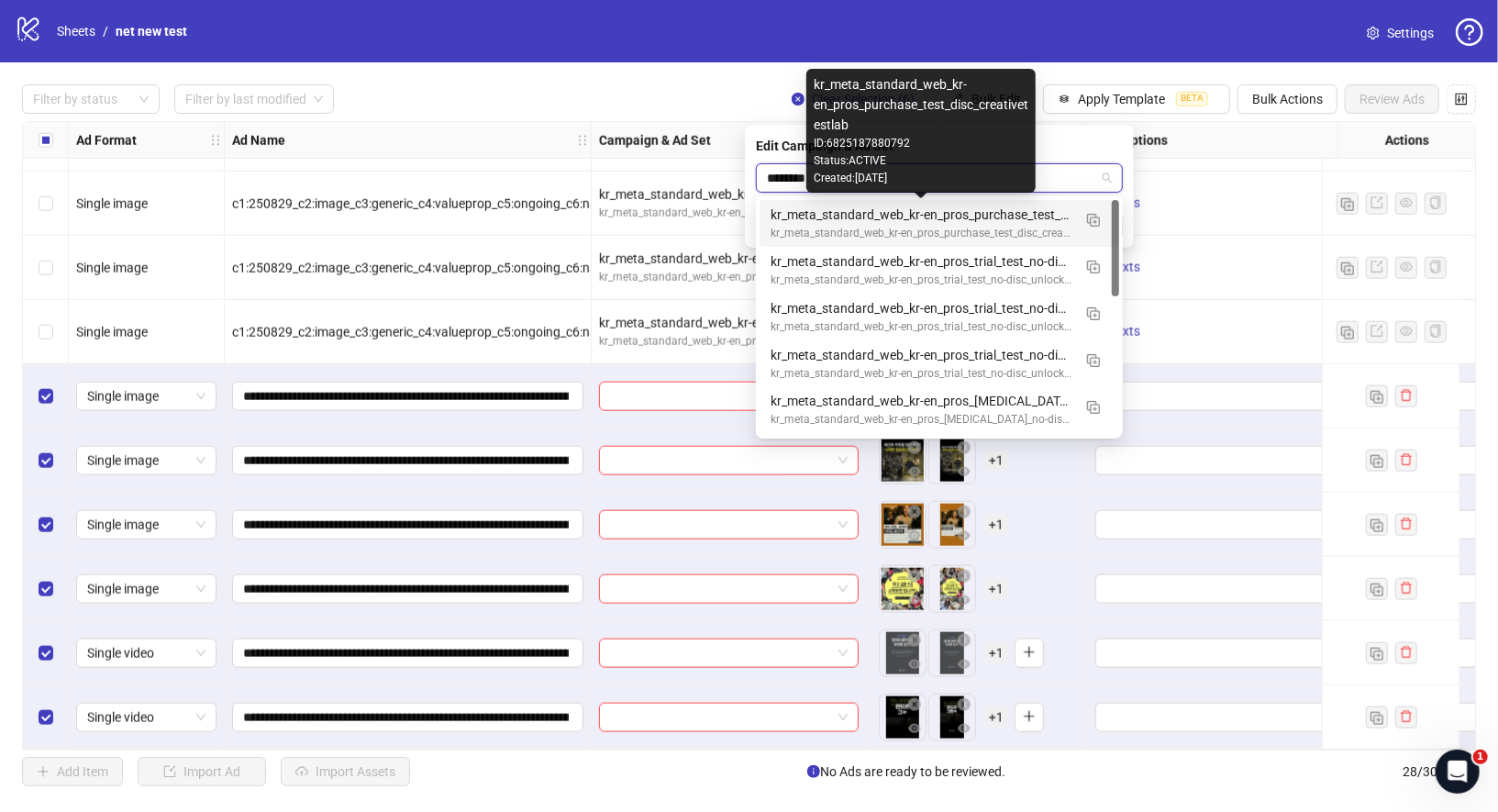
click at [961, 223] on div "kr_meta_standard_web_kr-en_pros_purchase_test_disc_creativetestlab" at bounding box center [920, 214] width 301 height 20
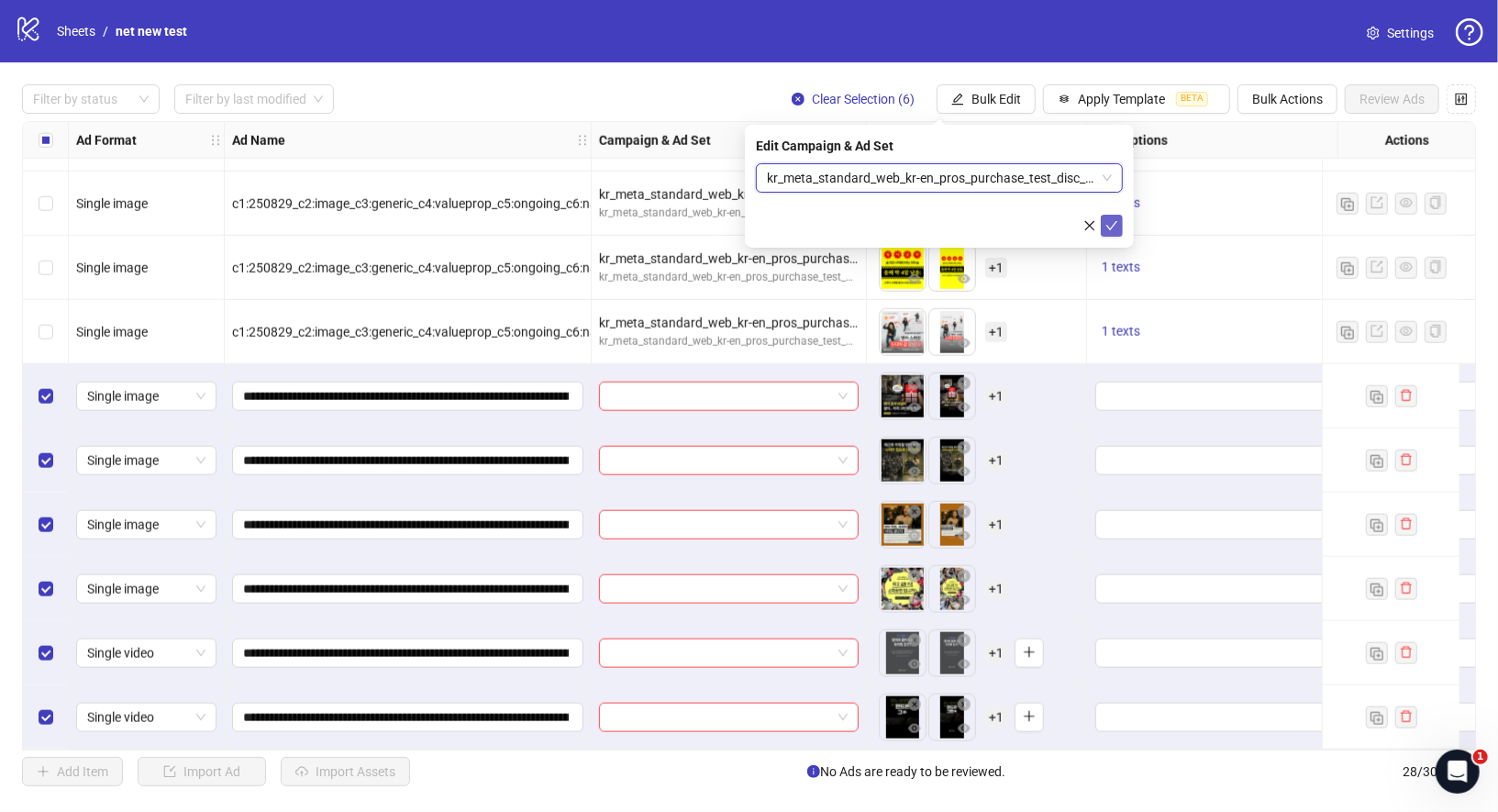
click at [1120, 229] on button "submit" at bounding box center [1112, 225] width 22 height 22
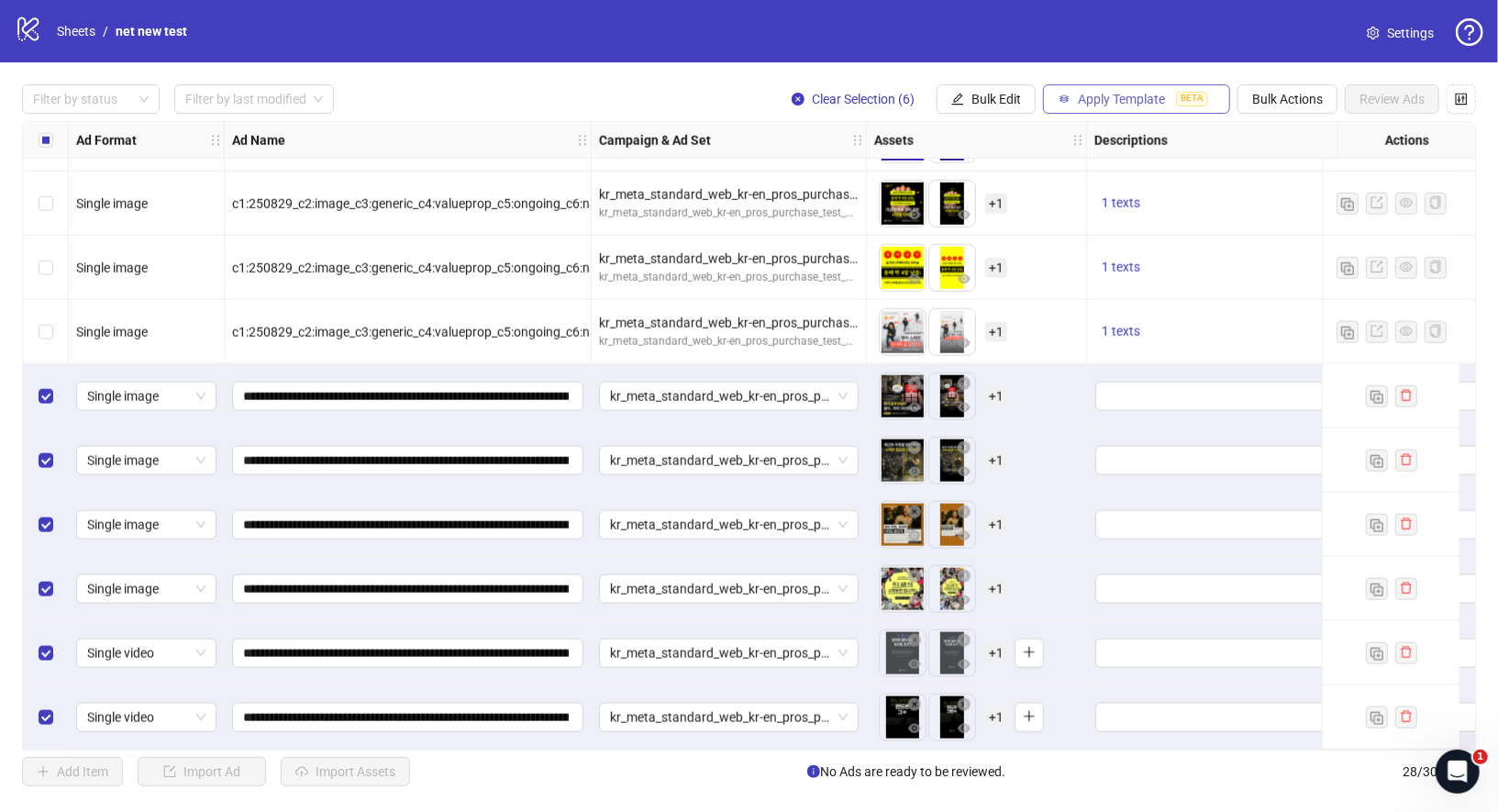
click at [1132, 98] on span "Apply Template" at bounding box center [1121, 99] width 88 height 15
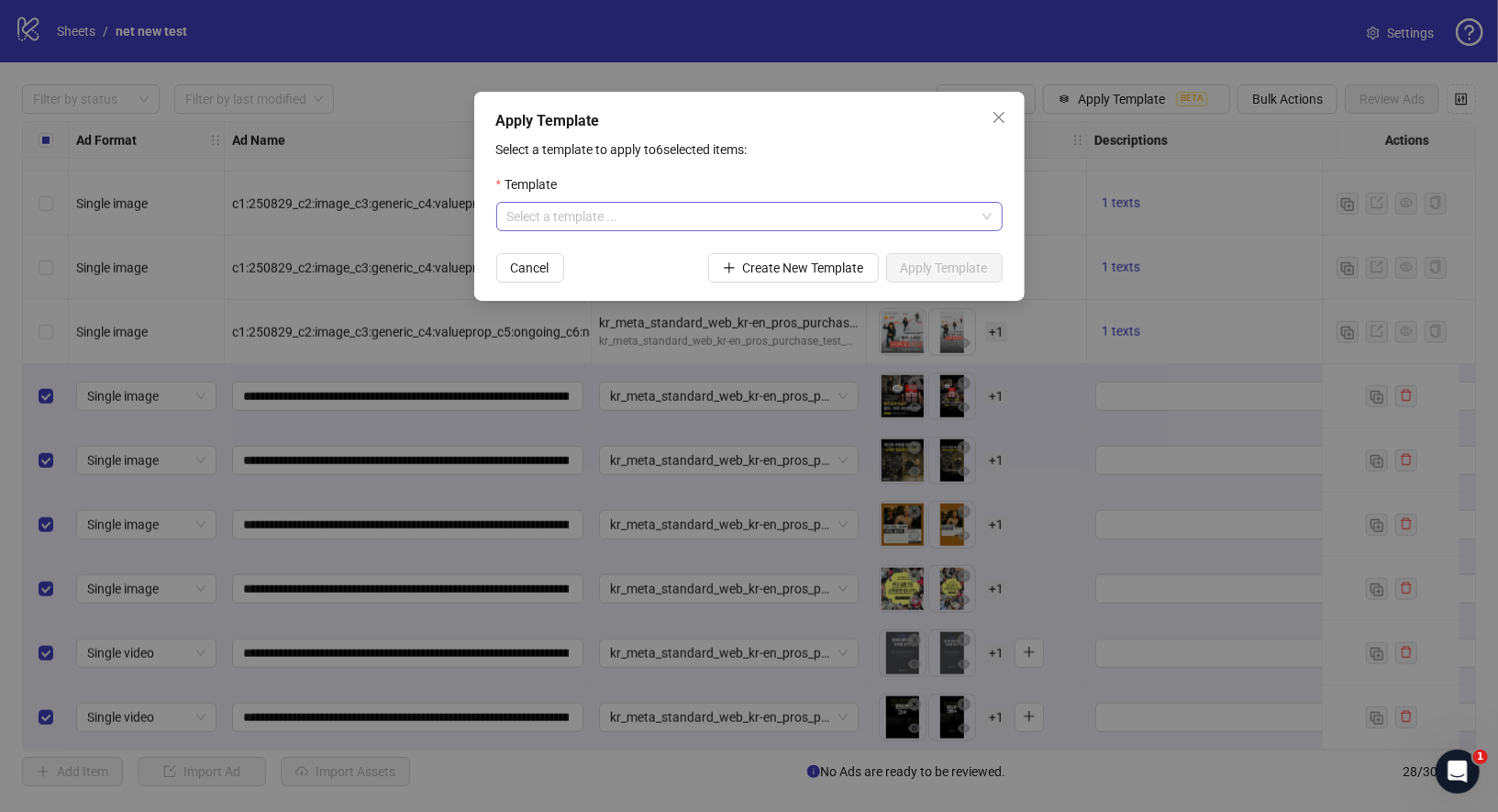
click at [855, 211] on input "search" at bounding box center [741, 216] width 468 height 27
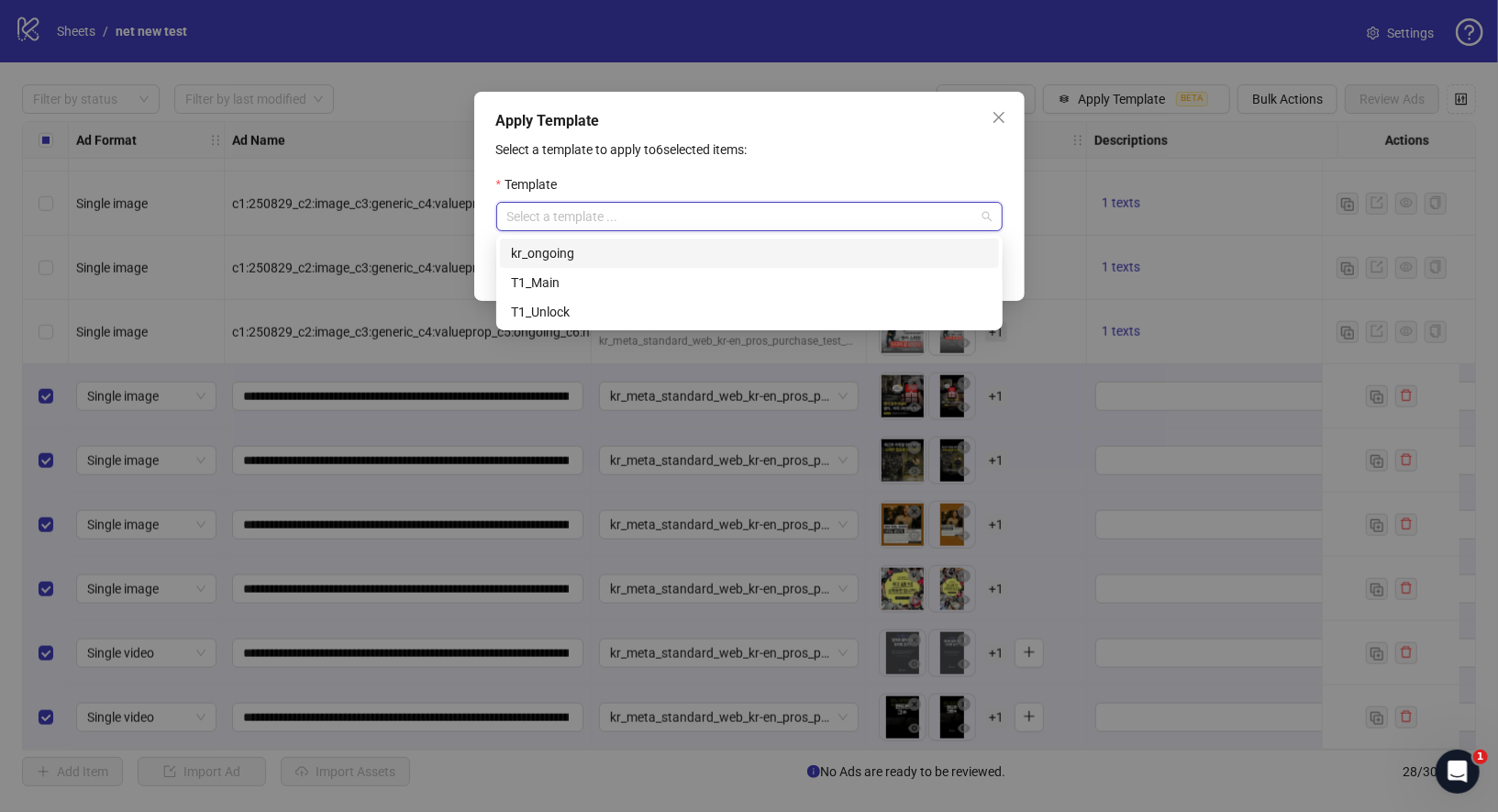
click at [555, 256] on div "kr_ongoing" at bounding box center [749, 252] width 477 height 20
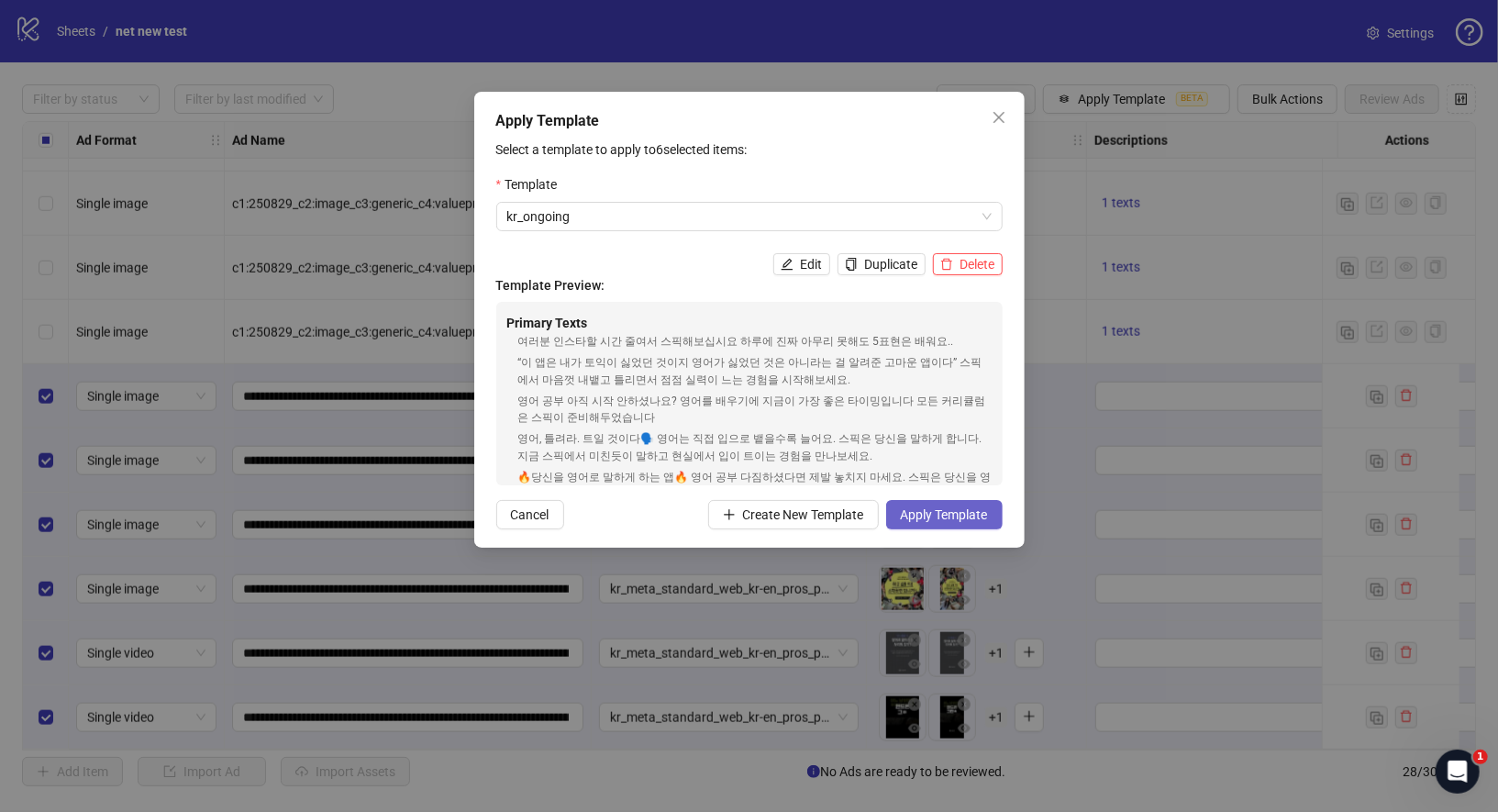
click at [937, 517] on span "Apply Template" at bounding box center [944, 515] width 88 height 15
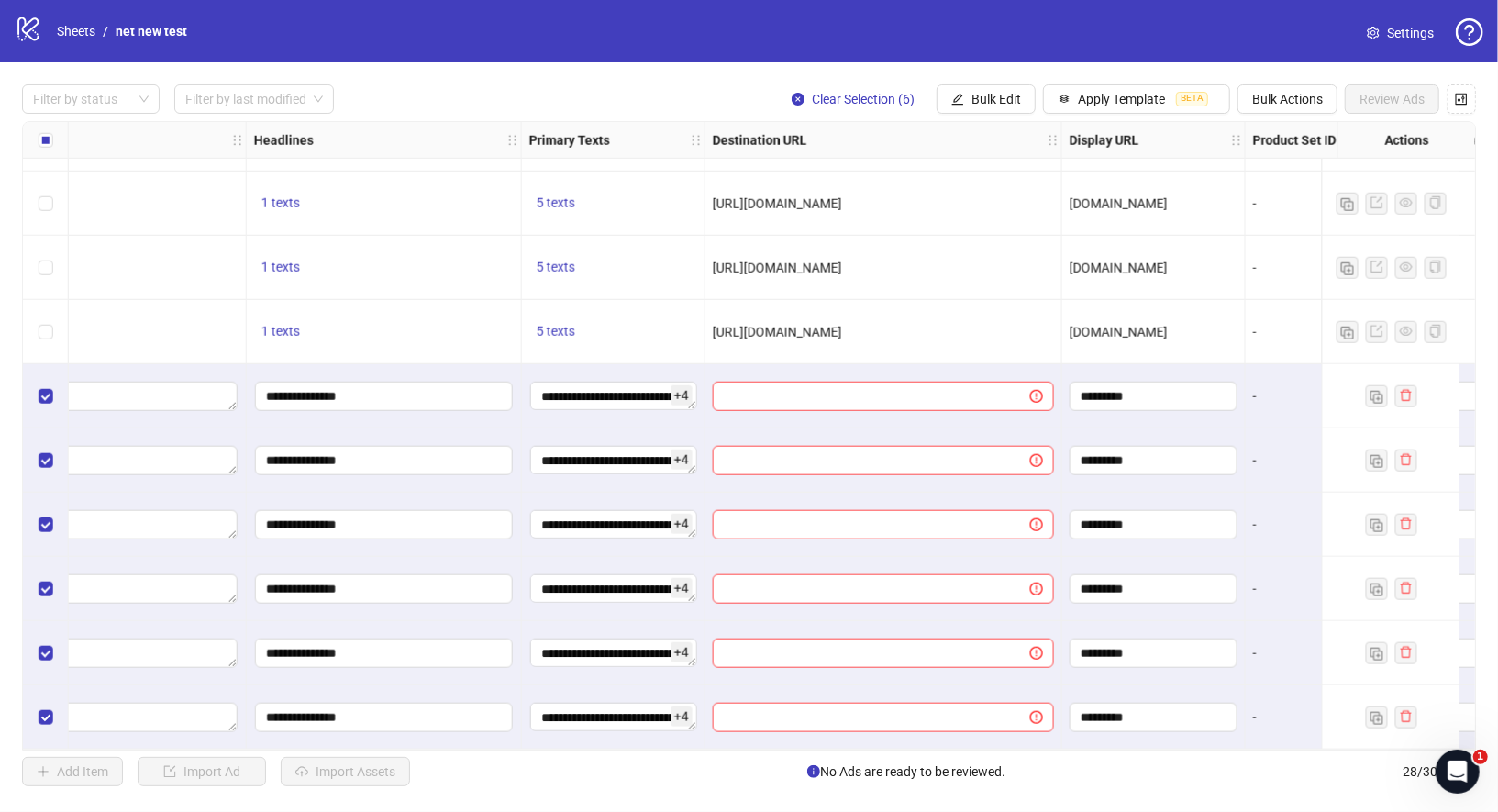
scroll to position [1212, 1144]
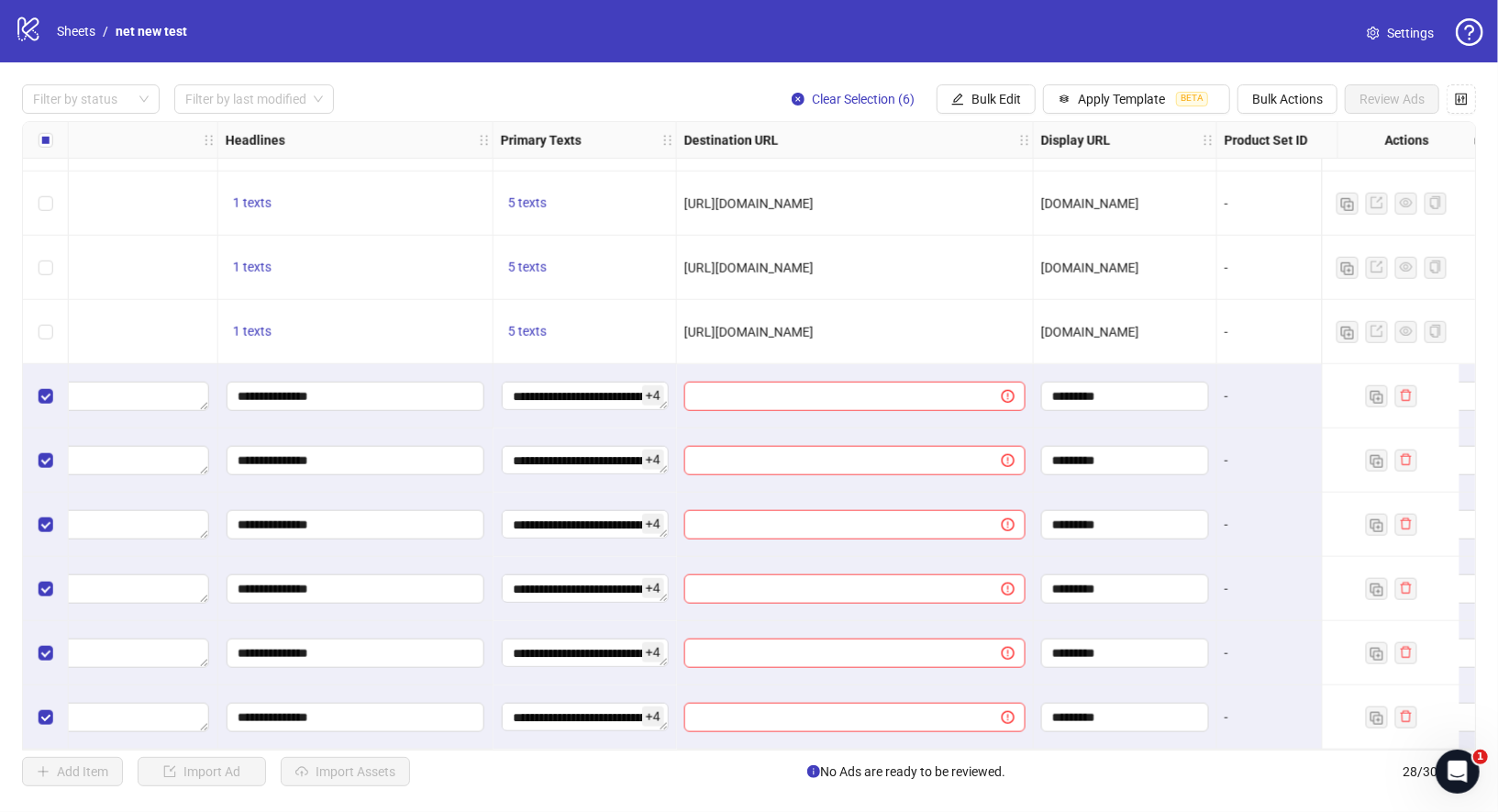
drag, startPoint x: 685, startPoint y: 327, endPoint x: 994, endPoint y: 337, distance: 309.2
click at [994, 337] on div "[URL][DOMAIN_NAME]" at bounding box center [855, 332] width 357 height 64
copy span "[URL][DOMAIN_NAME]"
click at [1005, 92] on span "Bulk Edit" at bounding box center [996, 99] width 50 height 15
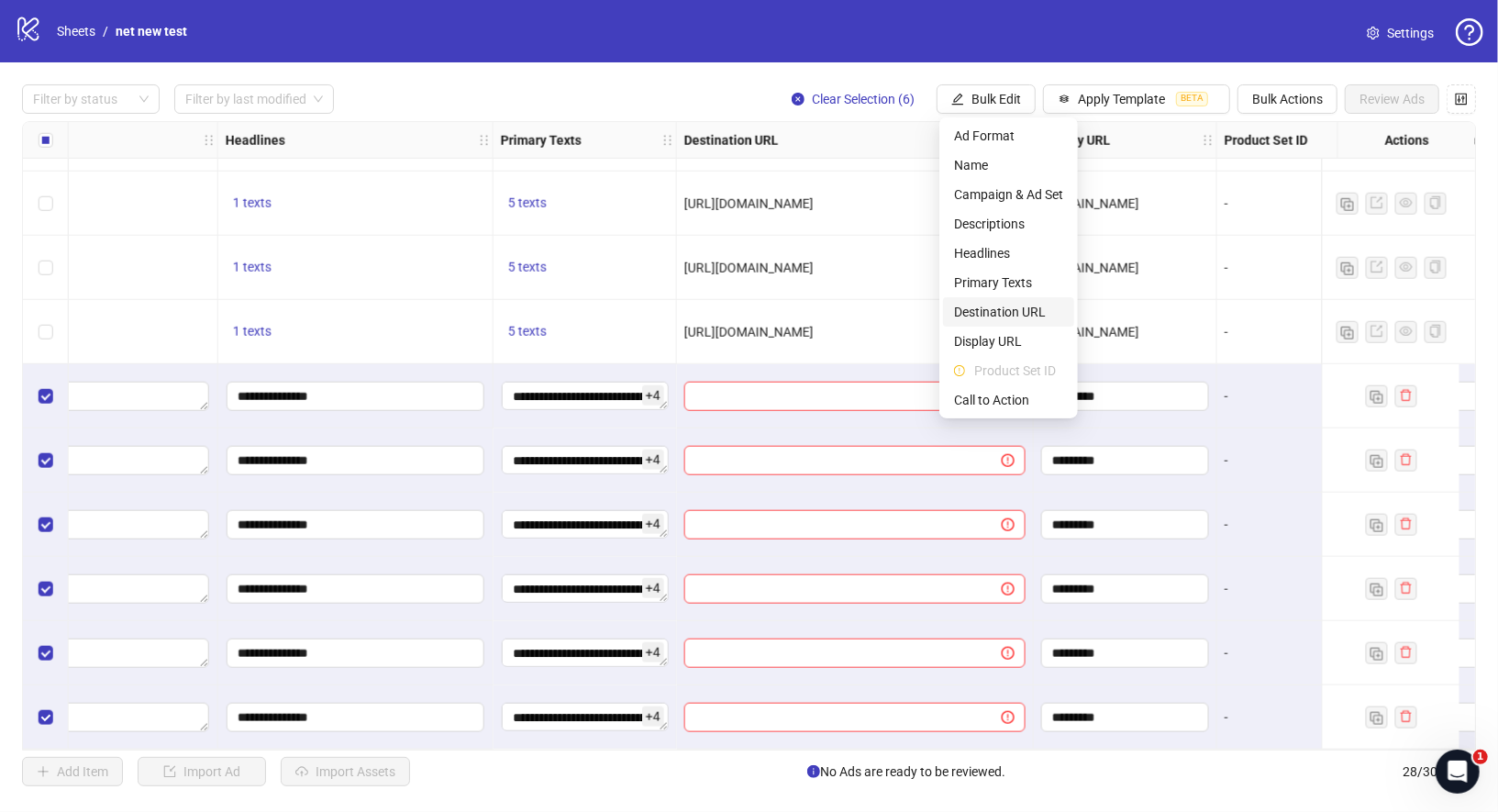
click at [1021, 306] on span "Destination URL" at bounding box center [1009, 311] width 109 height 20
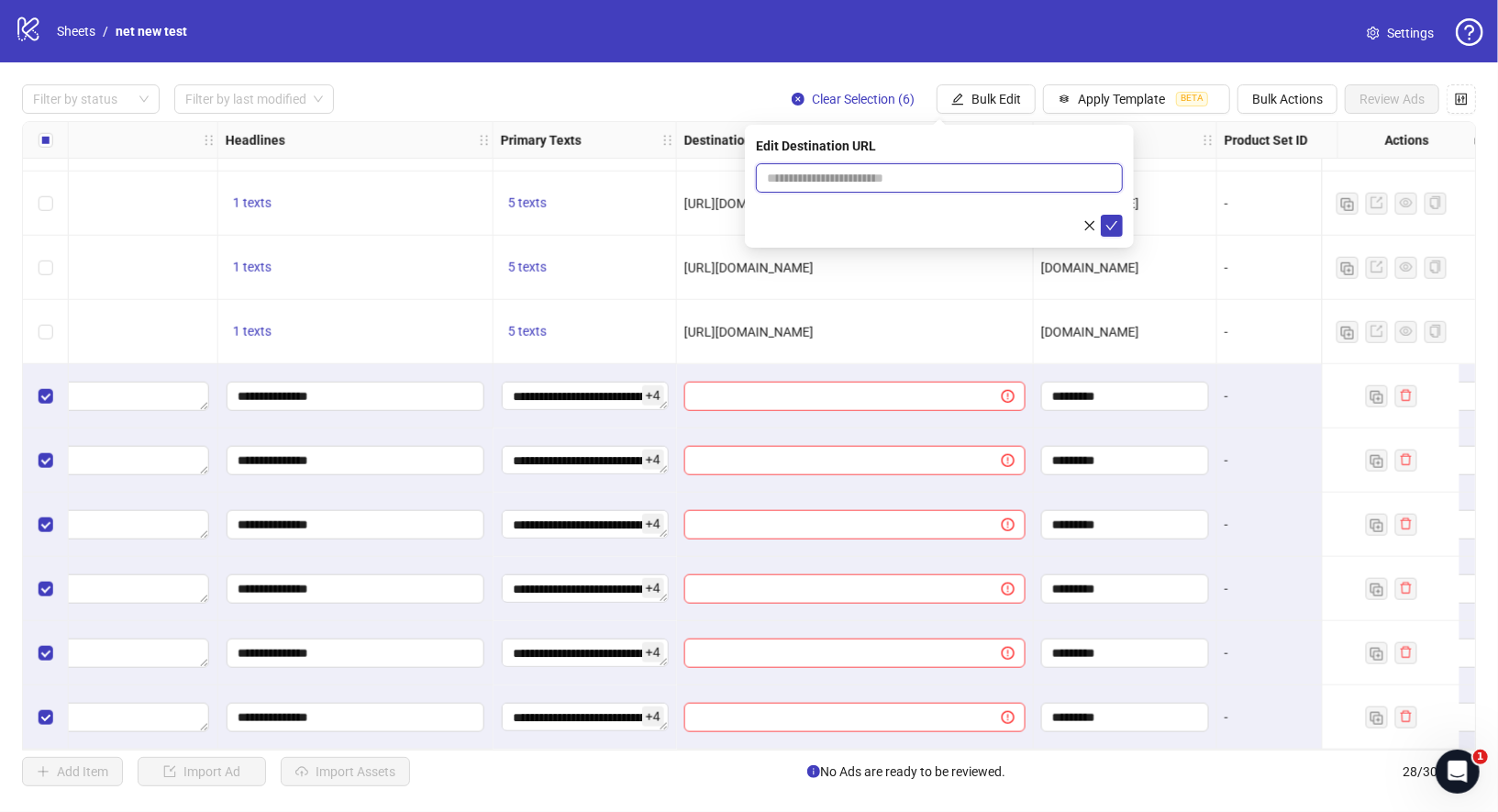
click at [1003, 186] on input "text" at bounding box center [932, 177] width 331 height 20
paste input "**********"
type input "**********"
click at [1117, 224] on icon "check" at bounding box center [1112, 226] width 13 height 13
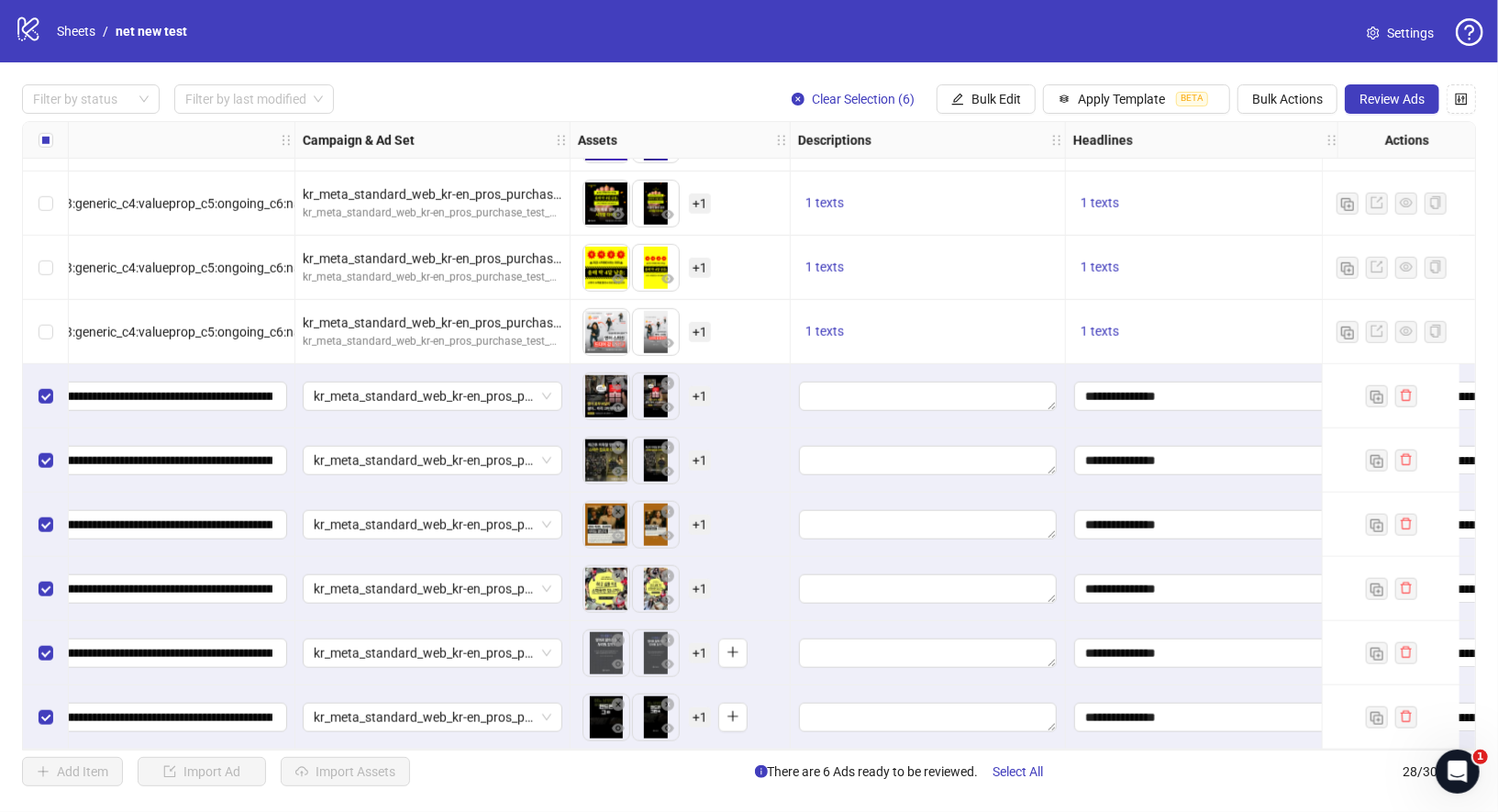
scroll to position [1212, 0]
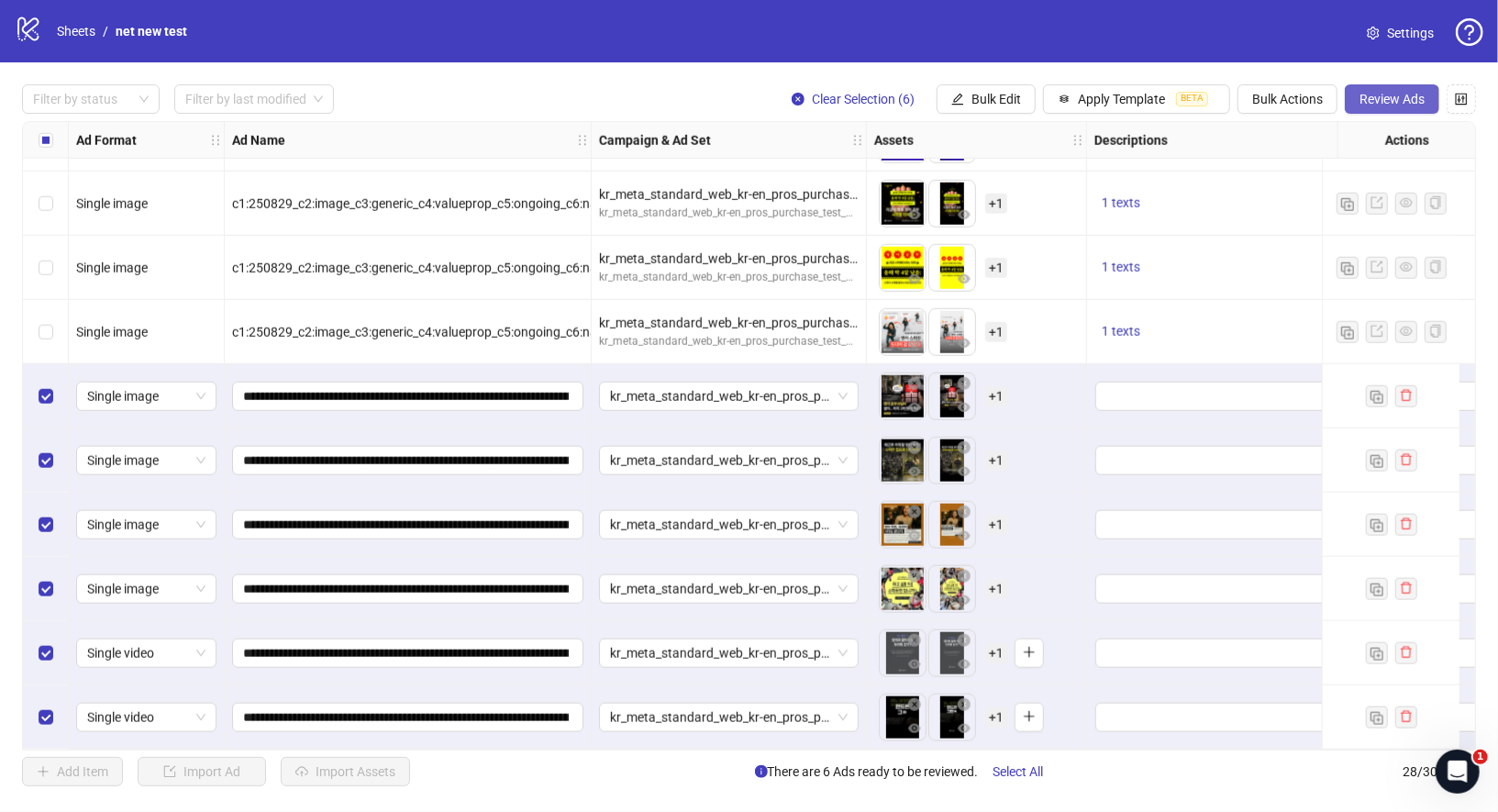
click at [1366, 104] on span "Review Ads" at bounding box center [1392, 99] width 65 height 15
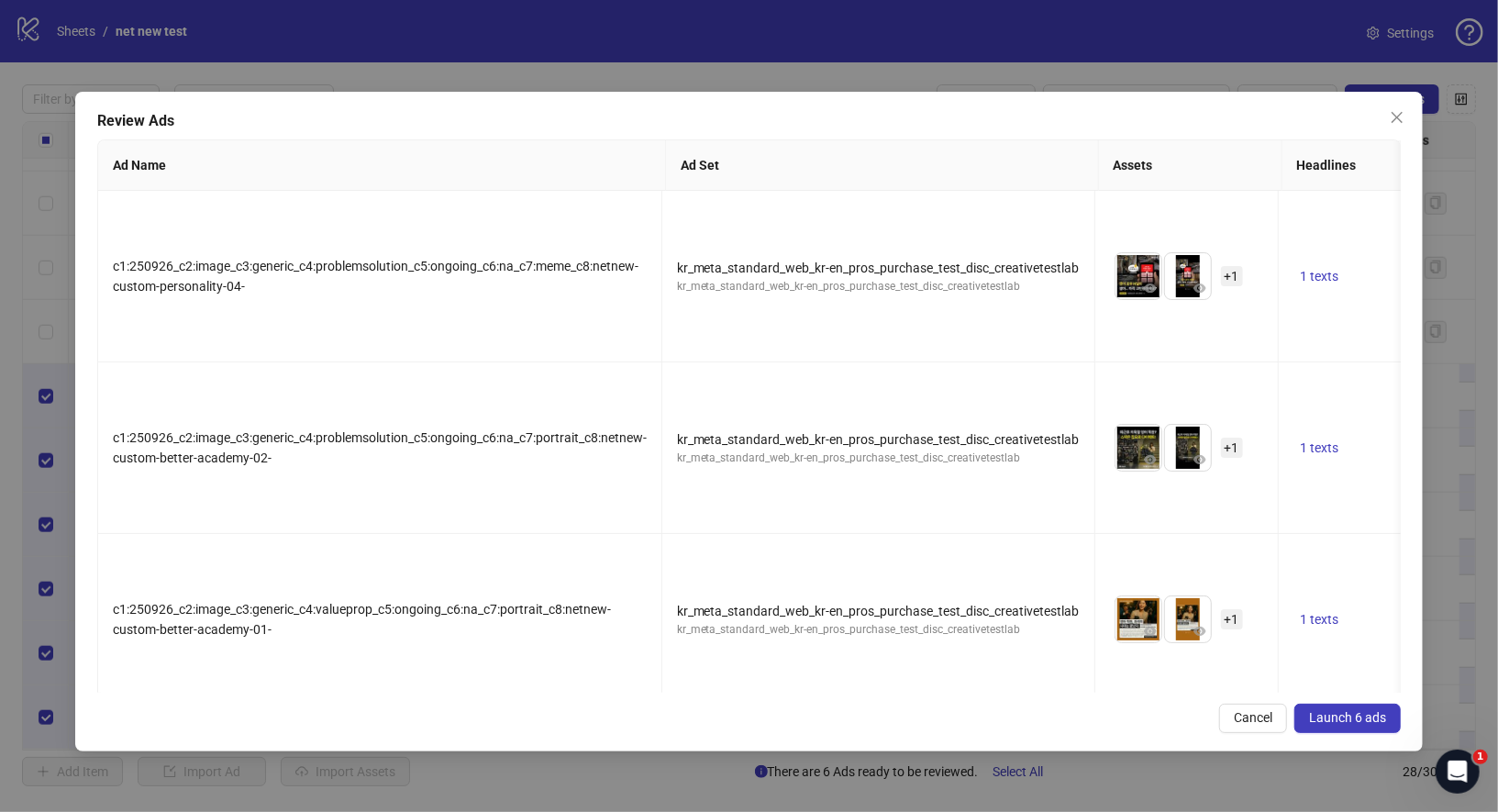
scroll to position [403, 0]
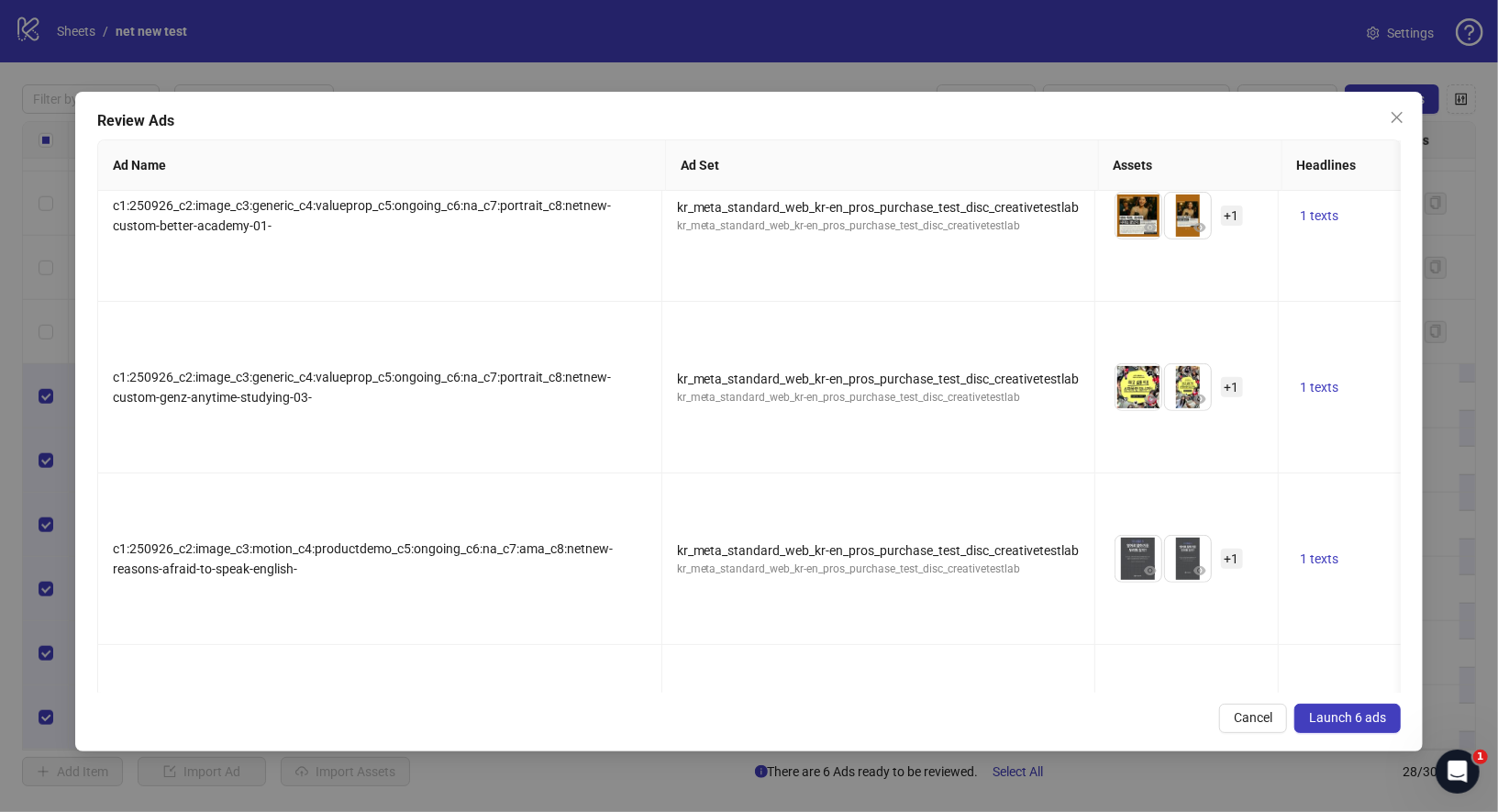
click at [1361, 716] on span "Launch 6 ads" at bounding box center [1348, 718] width 77 height 15
